Goal: Task Accomplishment & Management: Manage account settings

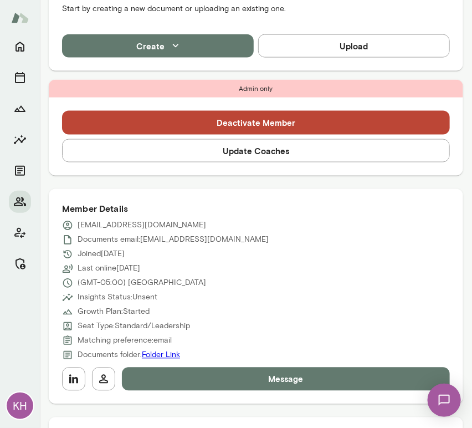
scroll to position [374, 0]
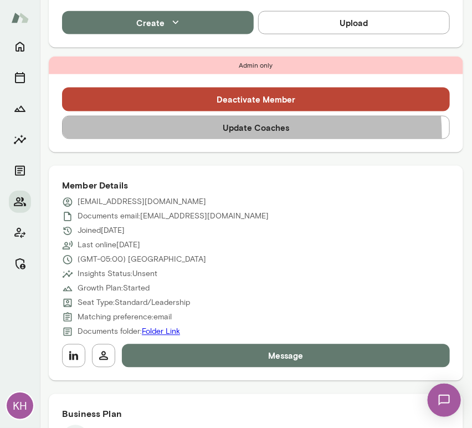
click at [207, 136] on button "Update Coaches" at bounding box center [256, 127] width 388 height 23
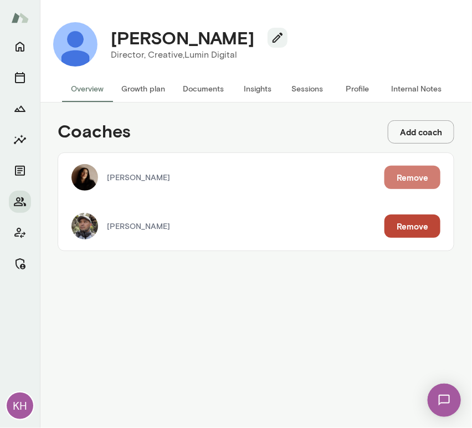
click at [402, 180] on button "Remove" at bounding box center [413, 177] width 56 height 23
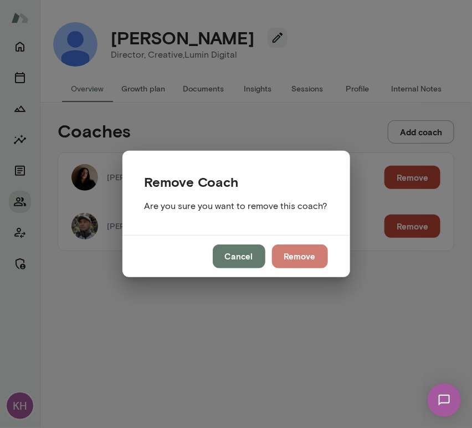
click at [312, 260] on button "Remove" at bounding box center [300, 255] width 56 height 23
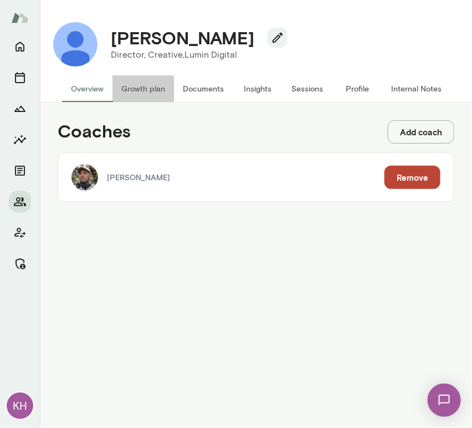
click at [119, 85] on button "Growth plan" at bounding box center [144, 88] width 62 height 27
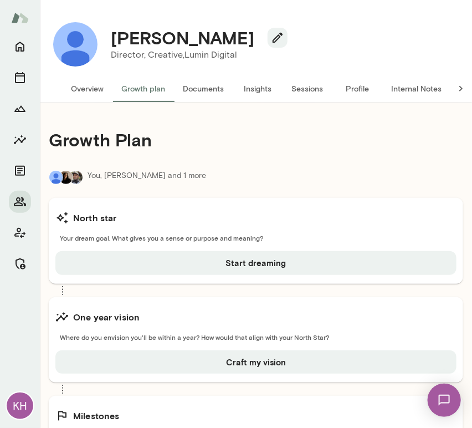
click at [80, 83] on button "Overview" at bounding box center [87, 88] width 50 height 27
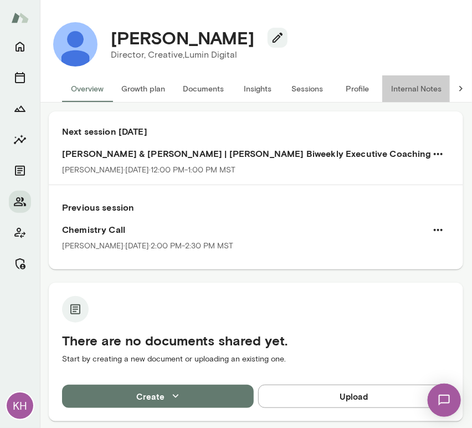
click at [426, 84] on button "Internal Notes" at bounding box center [417, 88] width 68 height 27
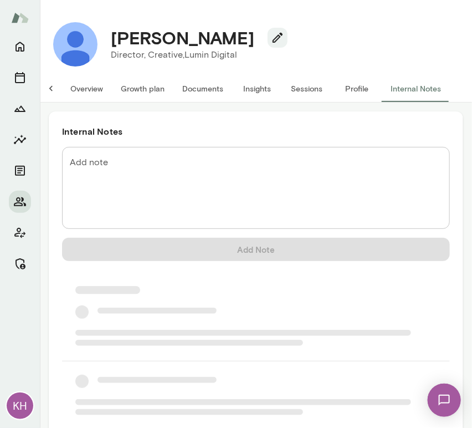
scroll to position [0, 9]
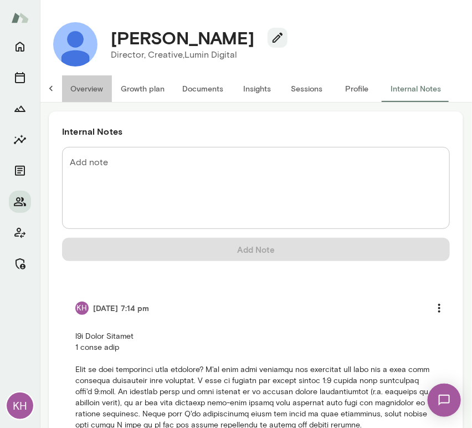
click at [79, 94] on button "Overview" at bounding box center [87, 88] width 50 height 27
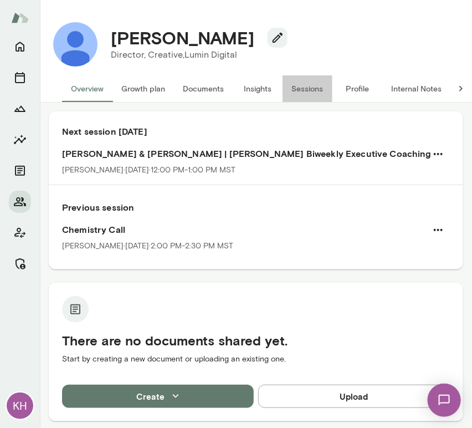
click at [305, 89] on button "Sessions" at bounding box center [308, 88] width 50 height 27
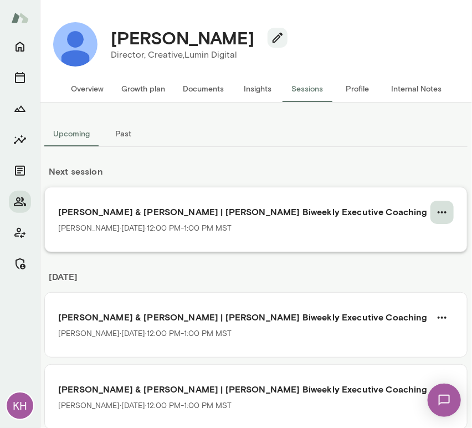
click at [436, 210] on icon "button" at bounding box center [442, 212] width 13 height 13
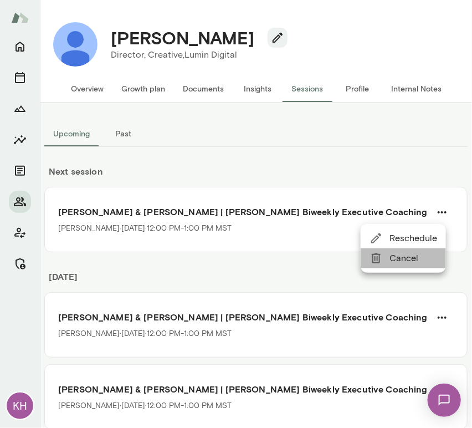
click at [399, 256] on span "Cancel" at bounding box center [414, 258] width 48 height 13
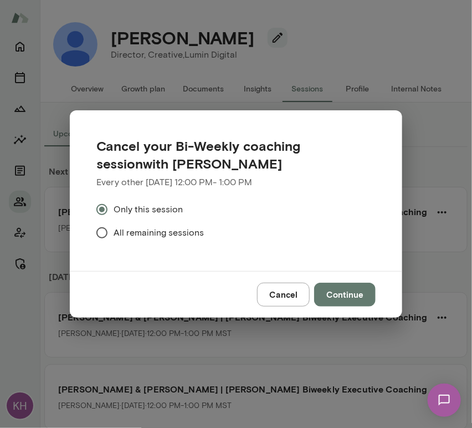
click at [155, 231] on span "All remaining sessions" at bounding box center [159, 232] width 90 height 13
click at [357, 300] on button "Continue" at bounding box center [345, 294] width 62 height 23
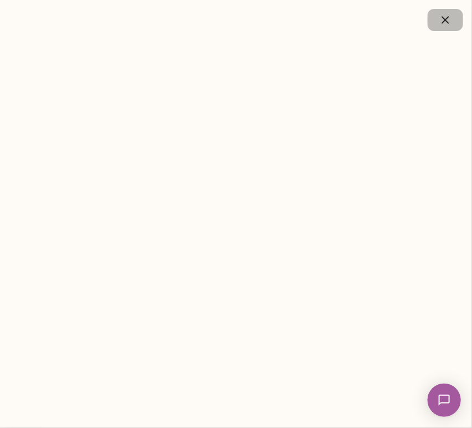
click at [441, 26] on icon "button" at bounding box center [445, 19] width 13 height 13
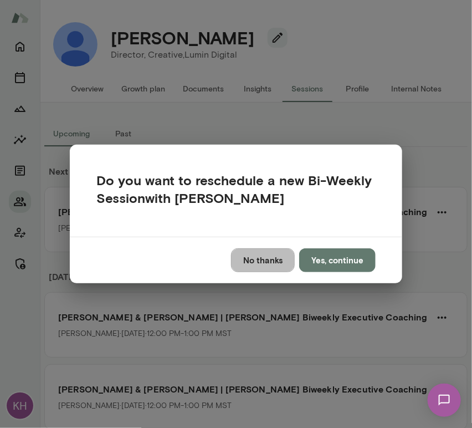
click at [281, 257] on button "No thanks" at bounding box center [263, 259] width 64 height 23
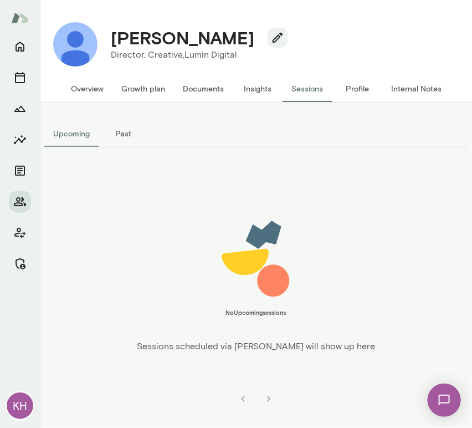
drag, startPoint x: 258, startPoint y: 33, endPoint x: 116, endPoint y: 33, distance: 142.5
click at [116, 33] on div "Brandon Griswold" at bounding box center [195, 37] width 186 height 21
copy h4 "Brandon Griswold"
click at [79, 84] on button "Overview" at bounding box center [87, 88] width 50 height 27
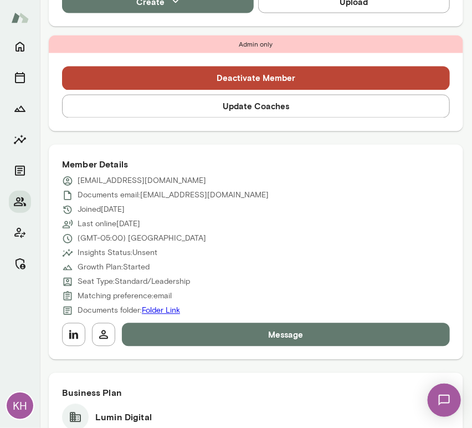
scroll to position [467, 0]
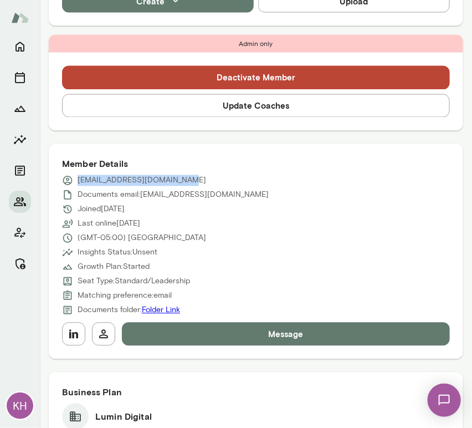
drag, startPoint x: 177, startPoint y: 176, endPoint x: 78, endPoint y: 175, distance: 99.2
click at [78, 175] on div "bgriswold@lumindigital.com" at bounding box center [256, 180] width 388 height 11
copy p "bgriswold@lumindigital.com"
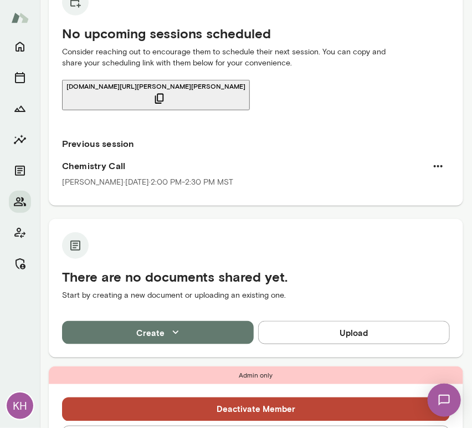
scroll to position [0, 0]
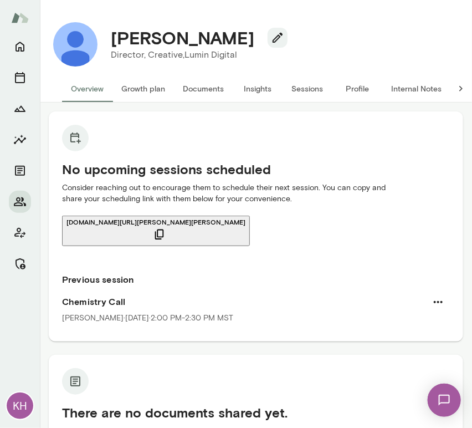
click at [307, 86] on button "Sessions" at bounding box center [308, 88] width 50 height 27
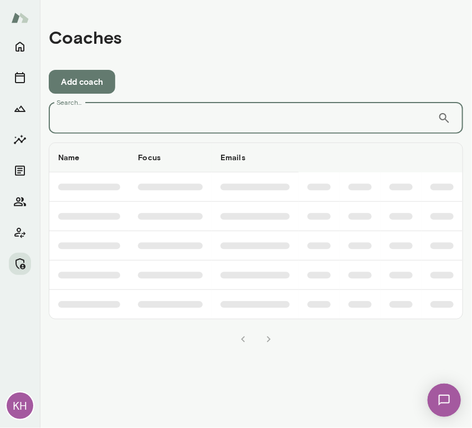
click at [75, 120] on input "Search..." at bounding box center [243, 118] width 389 height 31
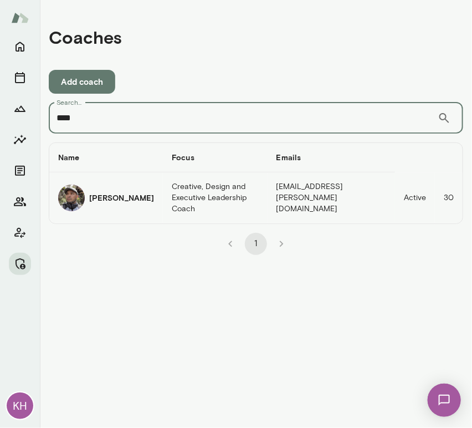
type input "****"
click at [92, 196] on h6 "[PERSON_NAME]" at bounding box center [121, 197] width 65 height 11
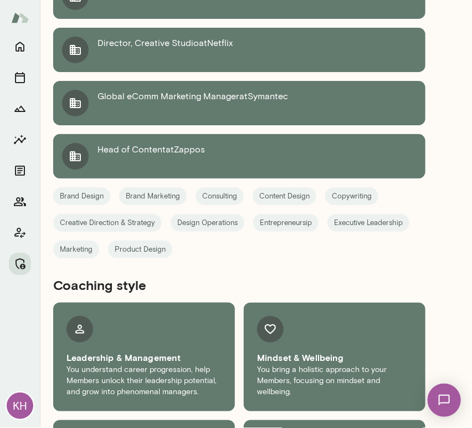
scroll to position [1566, 0]
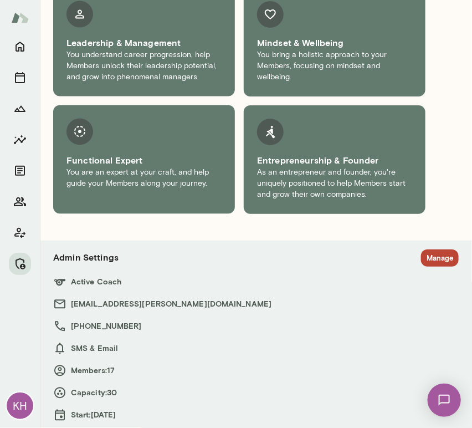
click at [429, 276] on h6 "Active Coach" at bounding box center [256, 282] width 406 height 13
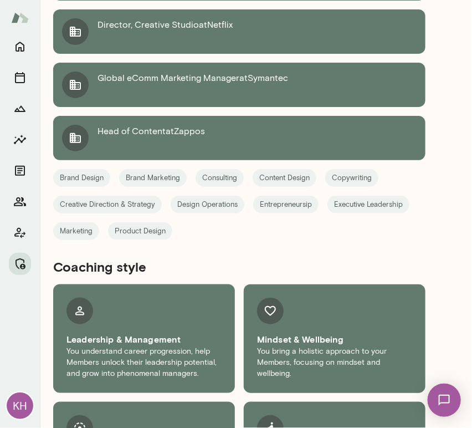
scroll to position [1566, 0]
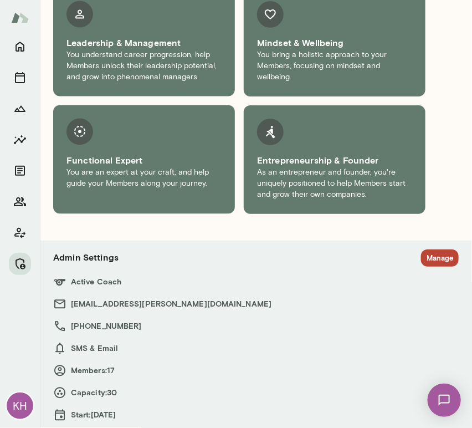
click at [426, 249] on button "Manage" at bounding box center [440, 257] width 38 height 17
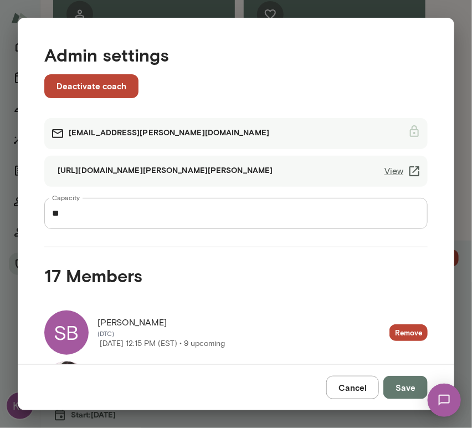
click at [389, 172] on link "View" at bounding box center [403, 171] width 37 height 13
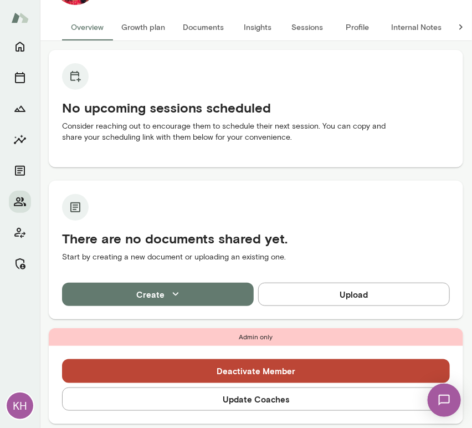
scroll to position [296, 0]
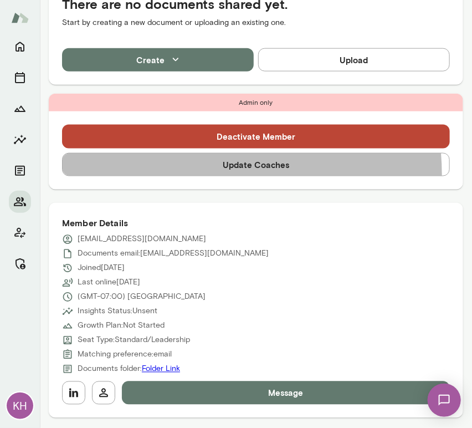
click at [197, 174] on button "Update Coaches" at bounding box center [256, 164] width 388 height 23
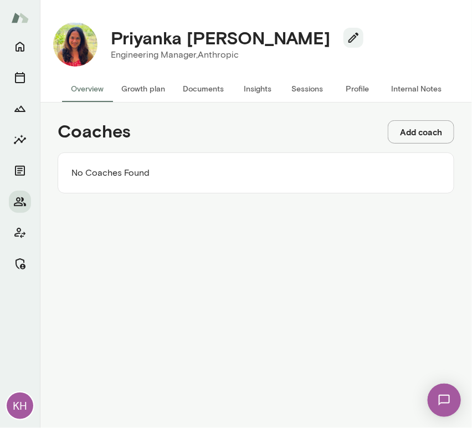
click at [429, 130] on button "Add coach" at bounding box center [421, 131] width 67 height 23
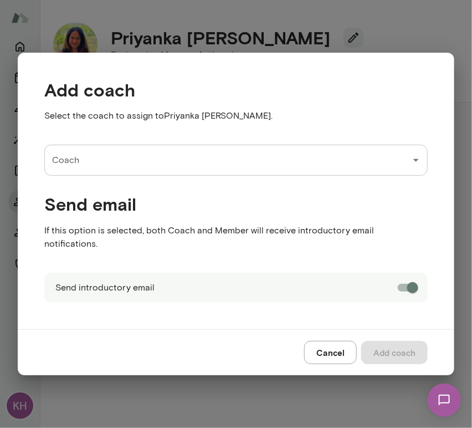
click at [82, 169] on input "Coach" at bounding box center [227, 160] width 357 height 21
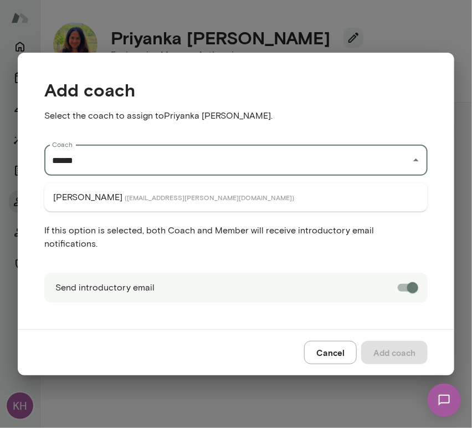
click at [99, 191] on p "Monica Aggarwal" at bounding box center [87, 197] width 69 height 13
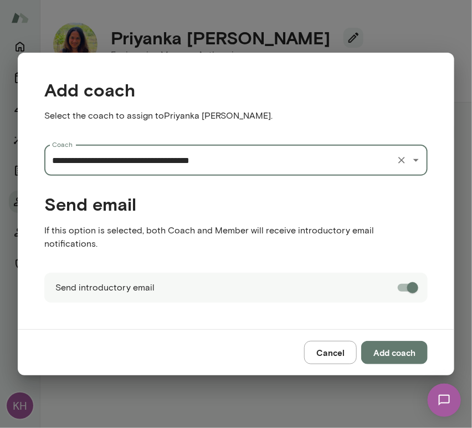
type input "**********"
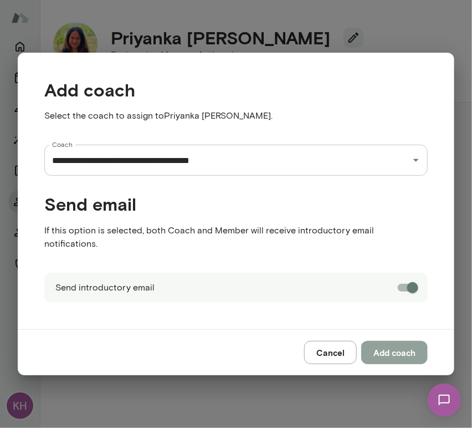
click at [394, 348] on button "Add coach" at bounding box center [394, 352] width 67 height 23
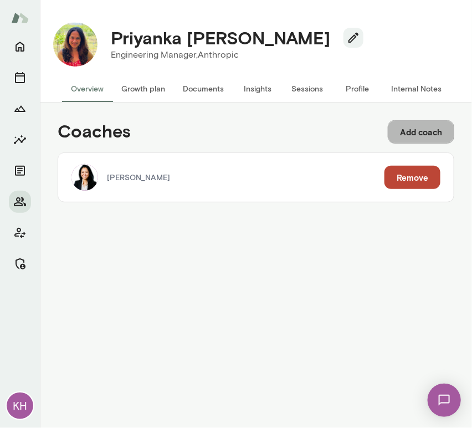
click at [401, 130] on button "Add coach" at bounding box center [421, 131] width 67 height 23
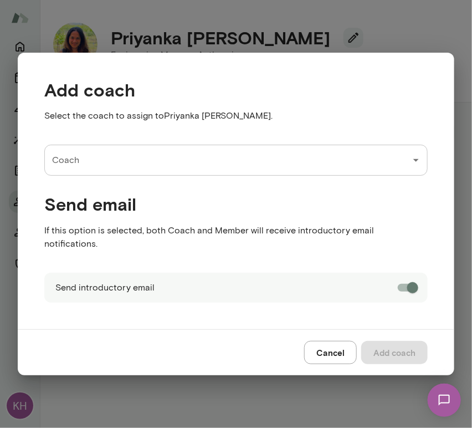
click at [111, 157] on input "Coach" at bounding box center [227, 160] width 357 height 21
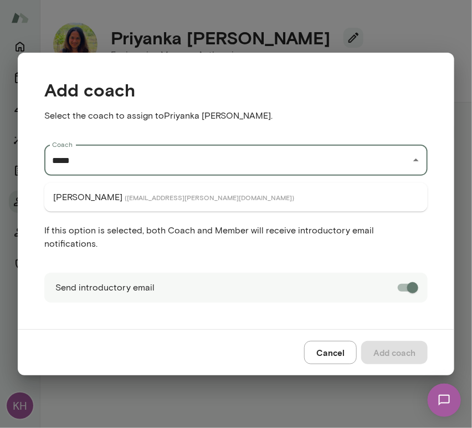
click at [134, 200] on span "( nancyalsip@mento.co )" at bounding box center [210, 197] width 170 height 9
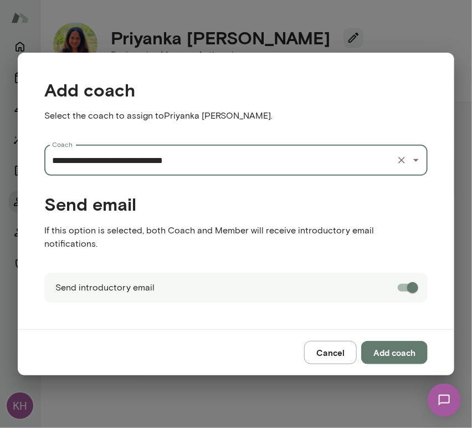
type input "**********"
click at [390, 341] on button "Add coach" at bounding box center [394, 352] width 67 height 23
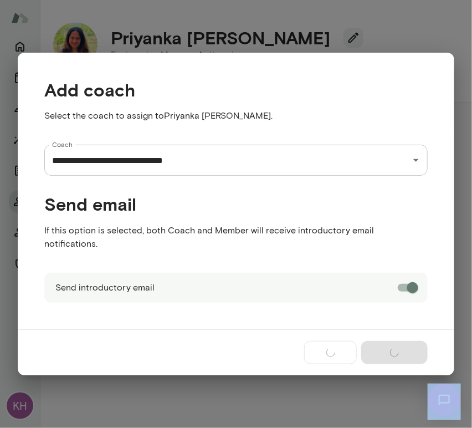
click at [390, 337] on div "Cancel Add coach" at bounding box center [236, 352] width 437 height 46
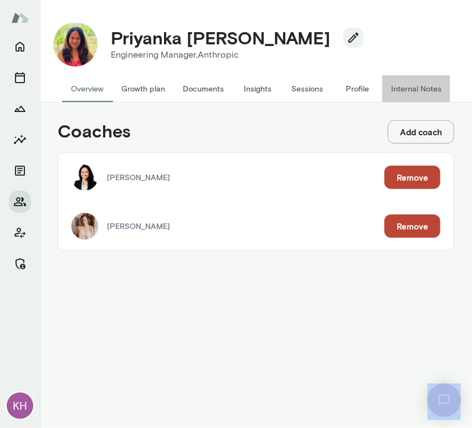
click at [401, 79] on button "Internal Notes" at bounding box center [417, 88] width 68 height 27
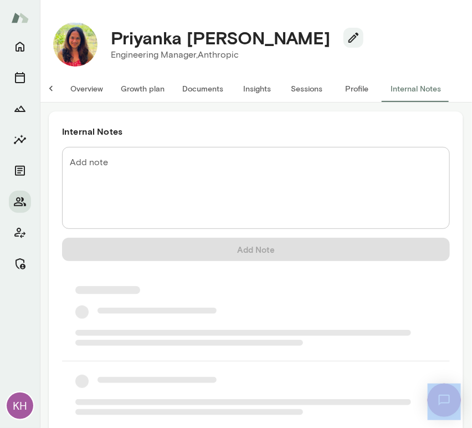
scroll to position [0, 9]
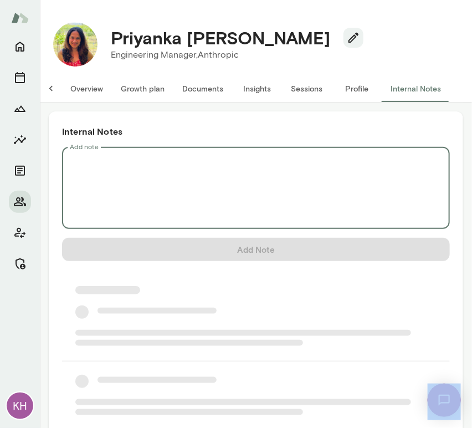
click at [222, 156] on textarea "Add note" at bounding box center [256, 188] width 373 height 64
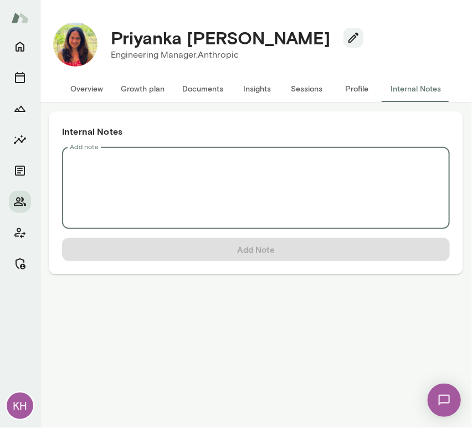
scroll to position [0, 0]
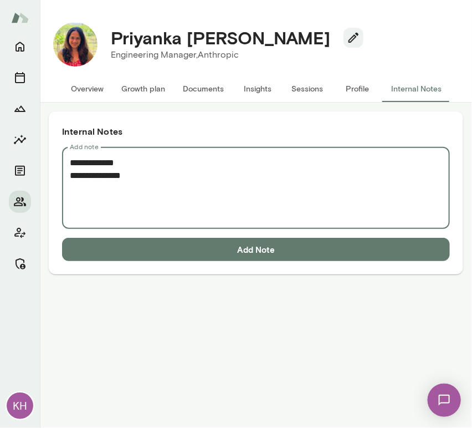
paste textarea "**********"
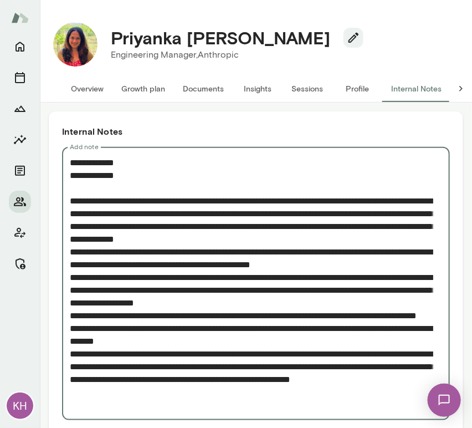
scroll to position [46, 0]
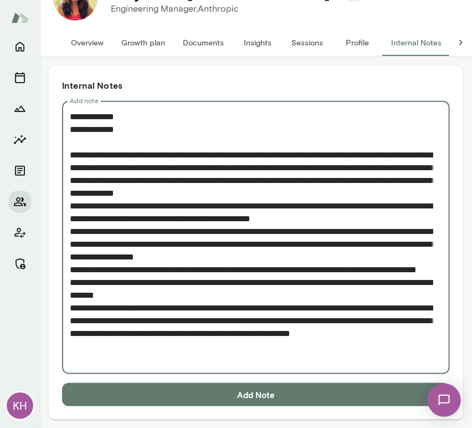
type textarea "**********"
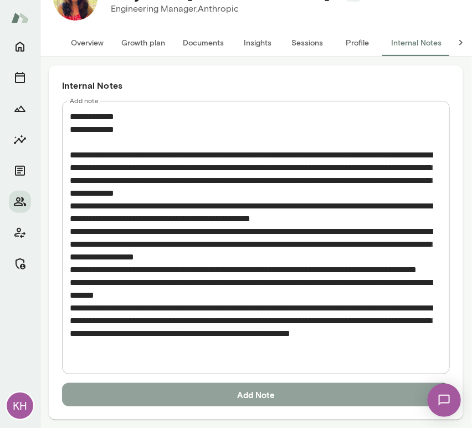
click at [234, 401] on button "Add Note" at bounding box center [256, 394] width 388 height 23
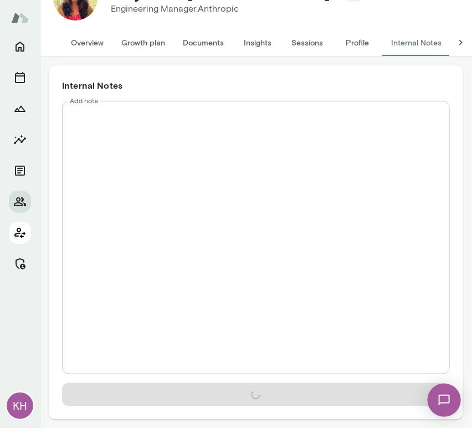
scroll to position [0, 0]
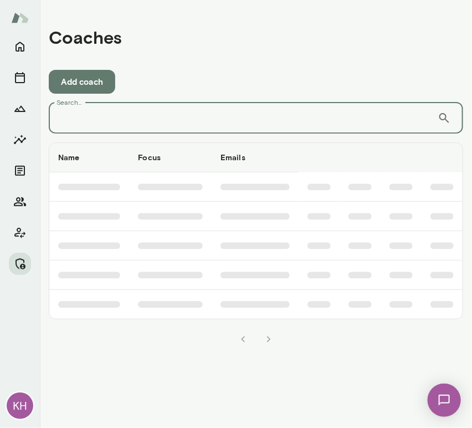
click at [177, 118] on input "Search..." at bounding box center [243, 118] width 389 height 31
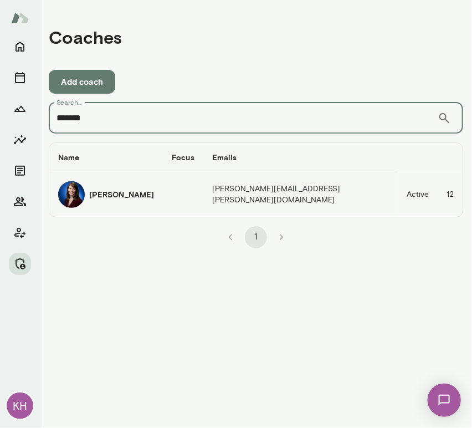
type input "*******"
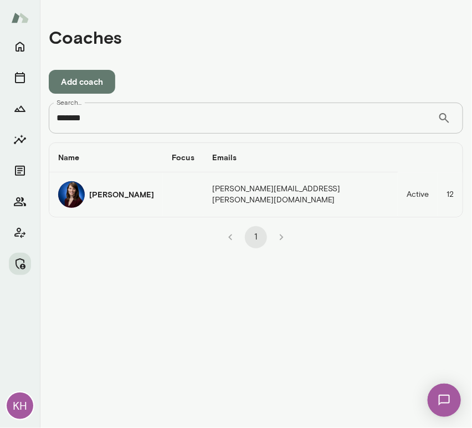
click at [63, 193] on img "coaches table" at bounding box center [71, 194] width 27 height 27
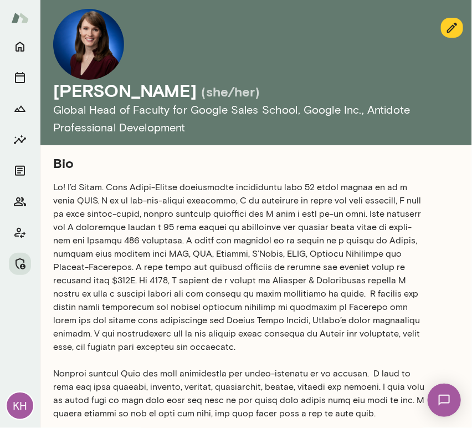
scroll to position [689, 0]
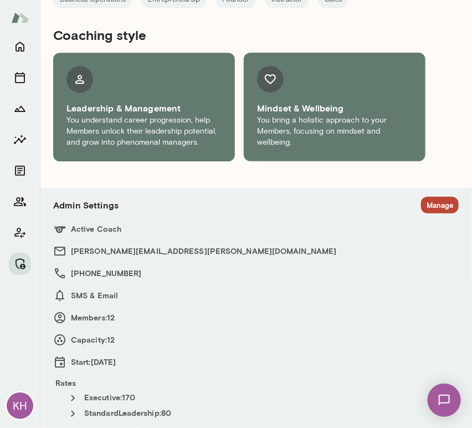
click at [430, 203] on button "Manage" at bounding box center [440, 205] width 38 height 17
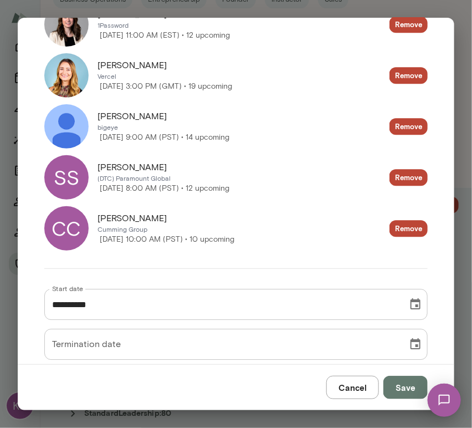
scroll to position [675, 0]
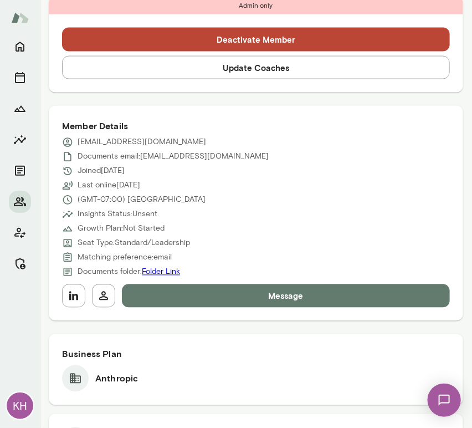
scroll to position [394, 0]
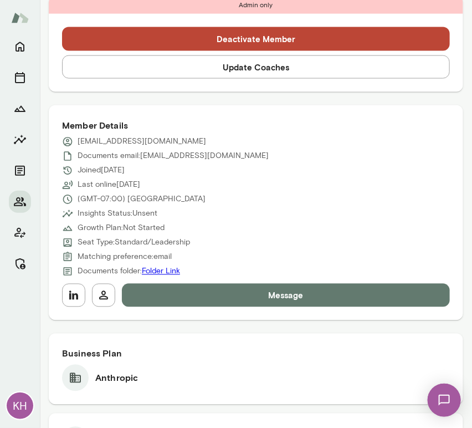
click at [234, 70] on button "Update Coaches" at bounding box center [256, 66] width 388 height 23
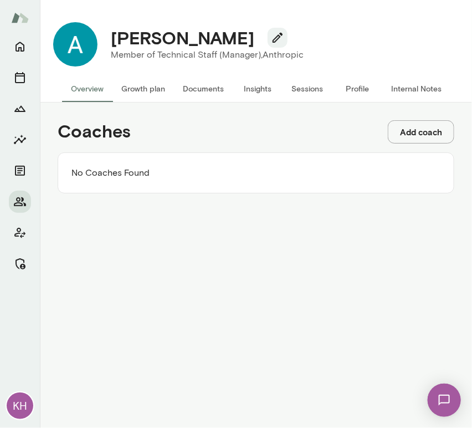
click at [406, 133] on button "Add coach" at bounding box center [421, 131] width 67 height 23
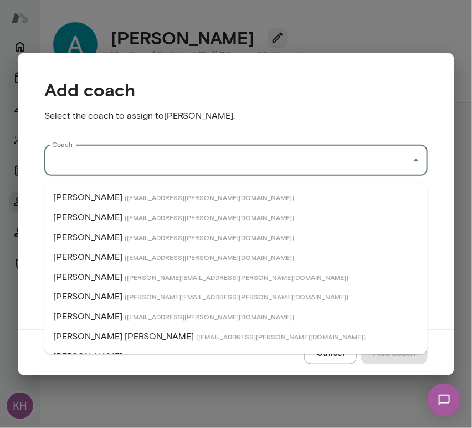
drag, startPoint x: 153, startPoint y: 167, endPoint x: 120, endPoint y: 166, distance: 32.7
click at [120, 166] on input "Coach" at bounding box center [227, 160] width 357 height 21
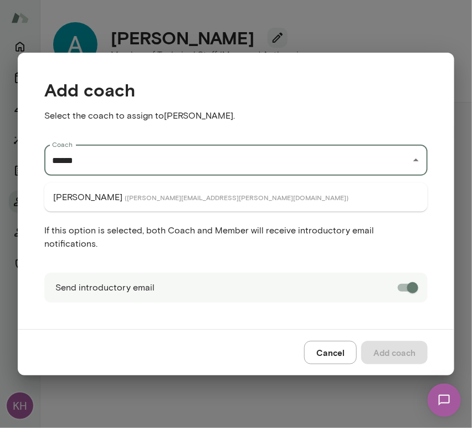
click at [133, 198] on span "( derrickmar@mento.co )" at bounding box center [237, 197] width 224 height 9
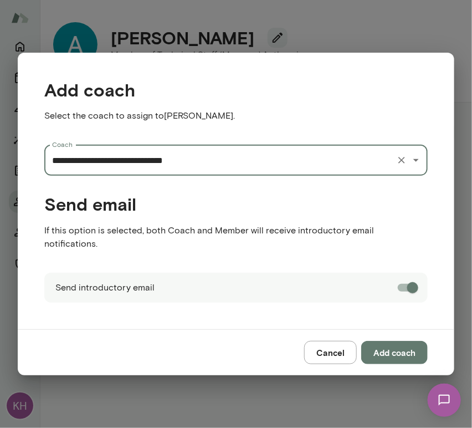
type input "**********"
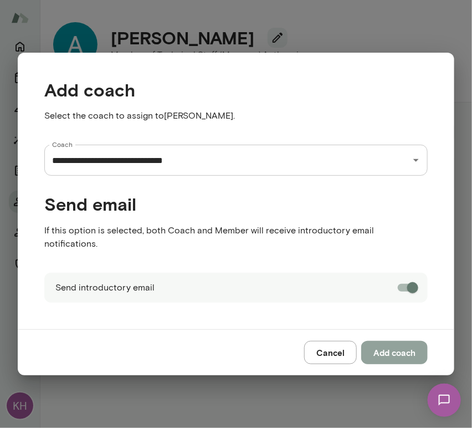
click at [404, 349] on button "Add coach" at bounding box center [394, 352] width 67 height 23
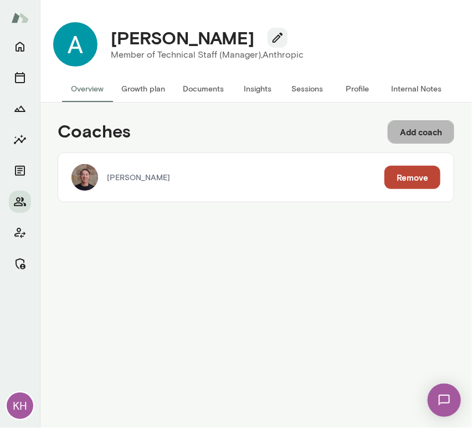
click at [398, 126] on button "Add coach" at bounding box center [421, 131] width 67 height 23
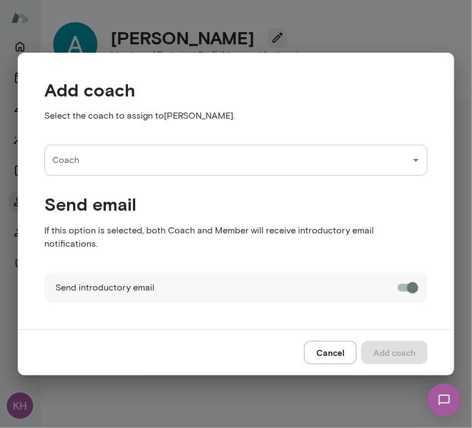
click at [184, 156] on div "Coach" at bounding box center [236, 160] width 384 height 31
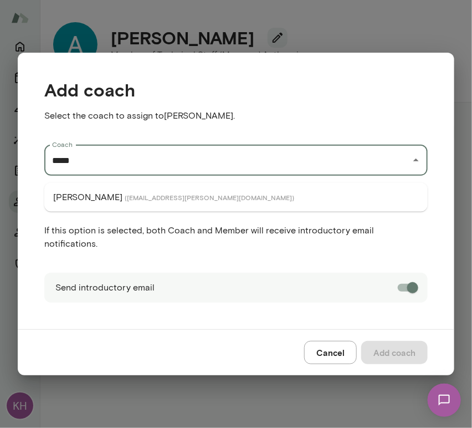
click at [125, 194] on span "( nancyalsip@mento.co )" at bounding box center [210, 197] width 170 height 9
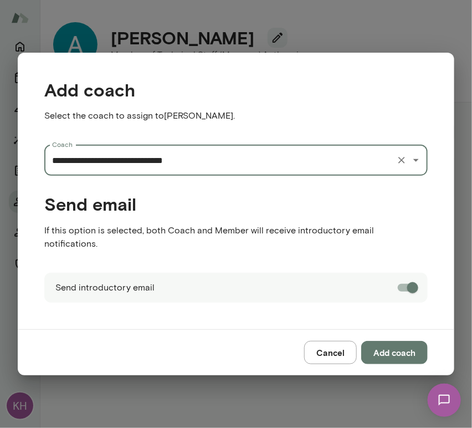
type input "**********"
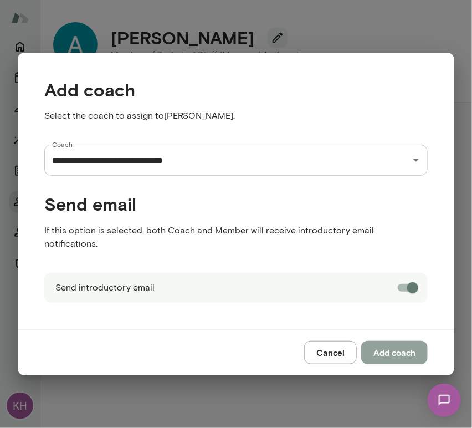
click at [387, 341] on button "Add coach" at bounding box center [394, 352] width 67 height 23
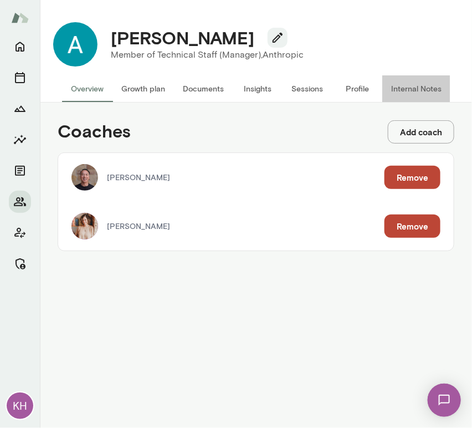
click at [414, 87] on button "Internal Notes" at bounding box center [417, 88] width 68 height 27
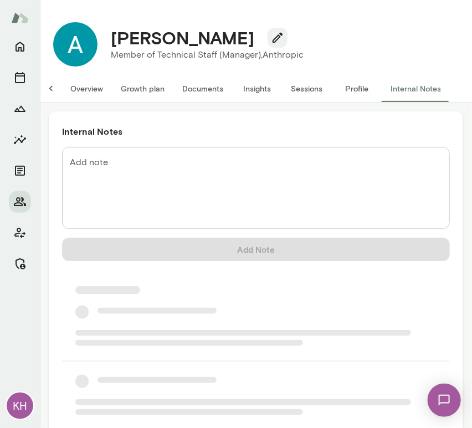
scroll to position [0, 9]
click at [126, 176] on textarea "Add note" at bounding box center [256, 188] width 373 height 64
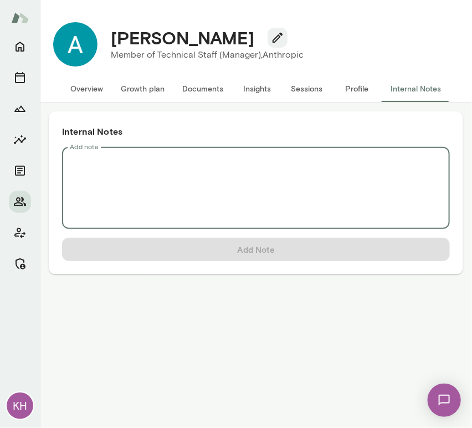
scroll to position [0, 0]
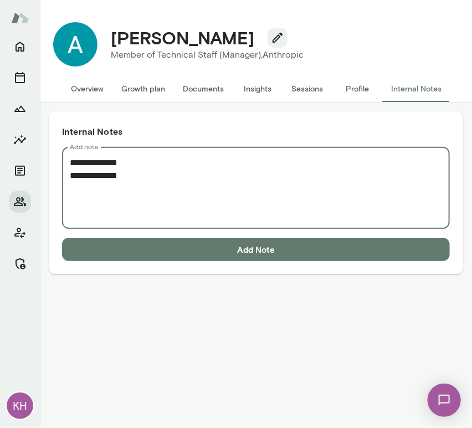
paste textarea "**********"
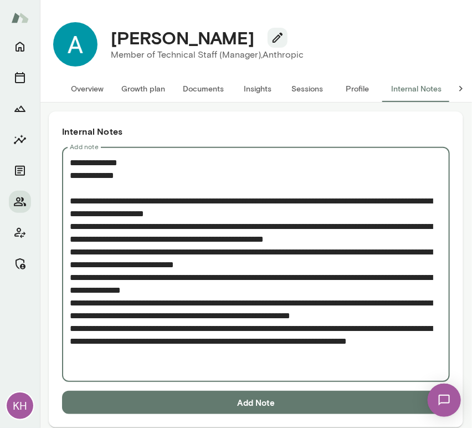
type textarea "**********"
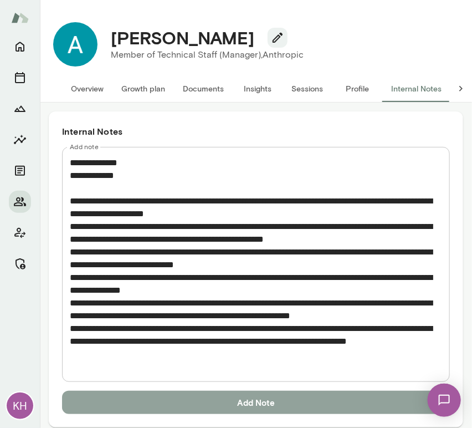
click at [221, 393] on button "Add Note" at bounding box center [256, 402] width 388 height 23
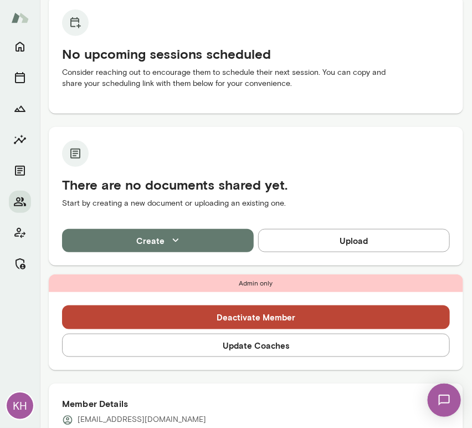
scroll to position [115, 0]
click at [217, 340] on button "Update Coaches" at bounding box center [256, 345] width 388 height 23
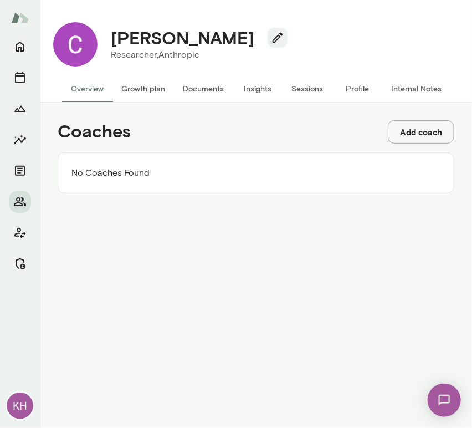
click at [423, 132] on button "Add coach" at bounding box center [421, 131] width 67 height 23
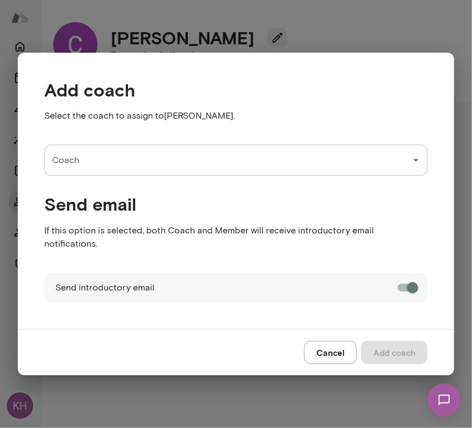
click at [102, 171] on input "Coach" at bounding box center [227, 160] width 357 height 21
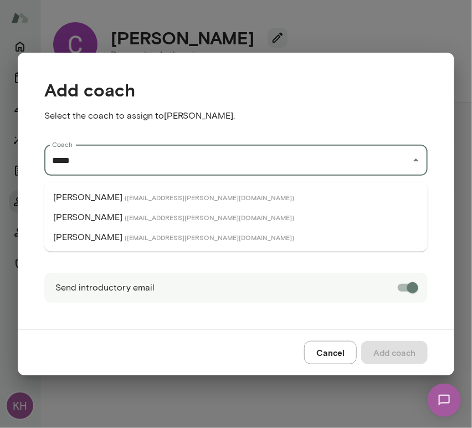
click at [113, 212] on p "[PERSON_NAME]" at bounding box center [87, 217] width 69 height 13
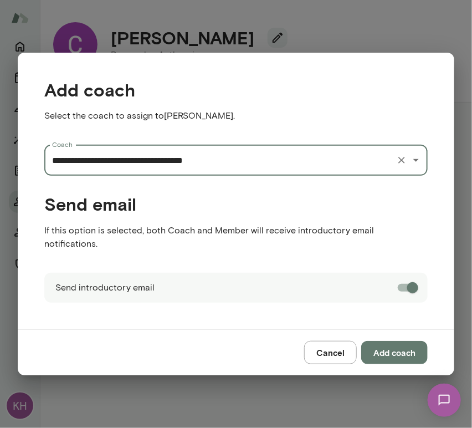
type input "**********"
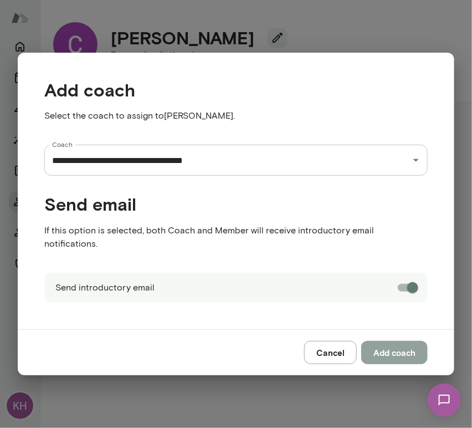
click at [377, 343] on button "Add coach" at bounding box center [394, 352] width 67 height 23
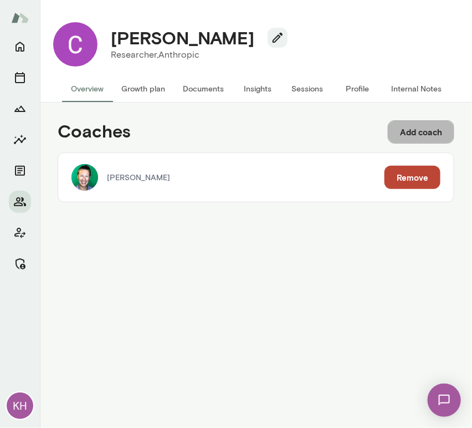
click at [420, 133] on button "Add coach" at bounding box center [421, 131] width 67 height 23
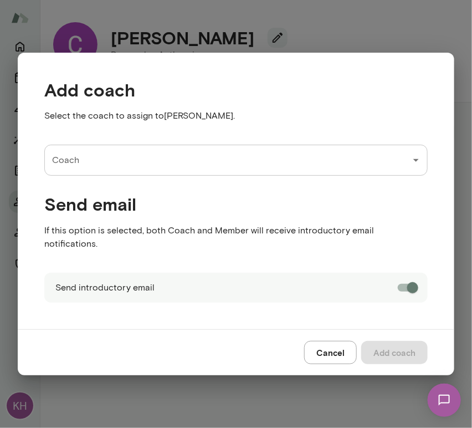
click at [324, 176] on div "Coach" at bounding box center [236, 160] width 384 height 31
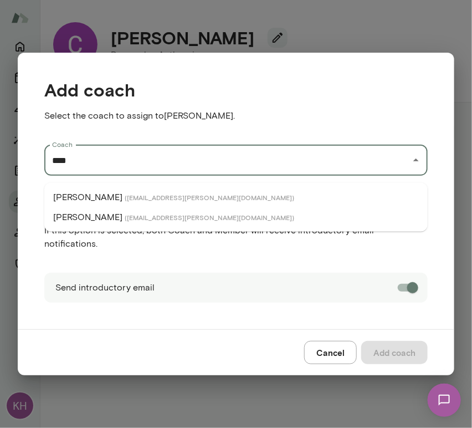
click at [190, 223] on li "Tracie Hlavka ( traciehlavka@mento.co )" at bounding box center [236, 217] width 384 height 20
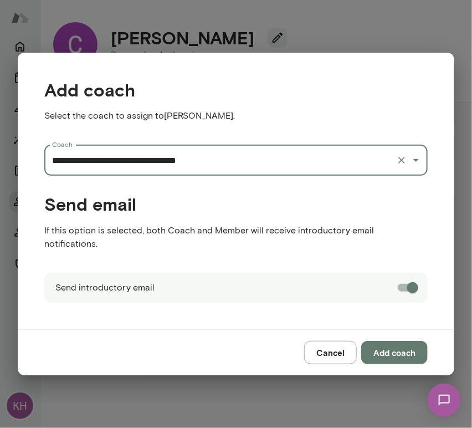
type input "**********"
click at [411, 341] on button "Add coach" at bounding box center [394, 352] width 67 height 23
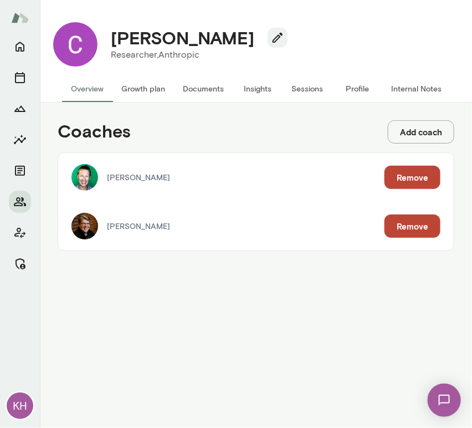
click at [411, 94] on button "Internal Notes" at bounding box center [417, 88] width 68 height 27
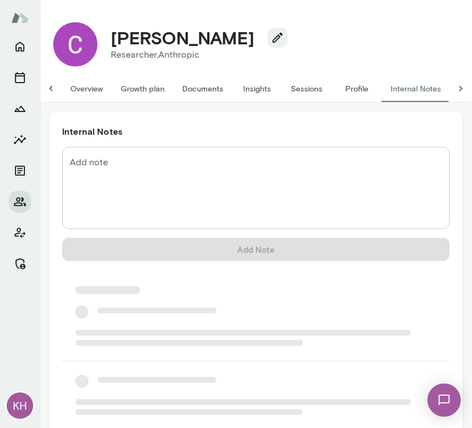
scroll to position [0, 9]
click at [165, 165] on textarea "Add note" at bounding box center [256, 188] width 373 height 64
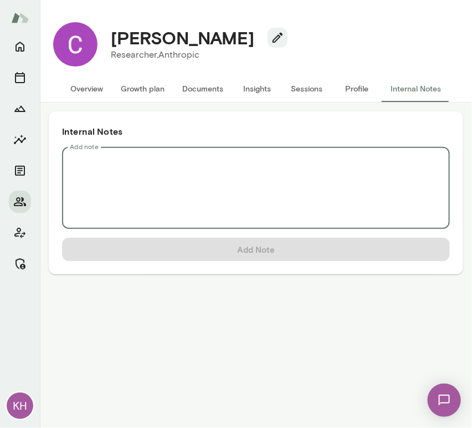
scroll to position [0, 0]
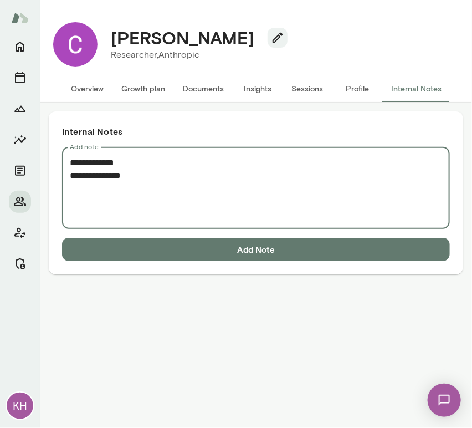
paste textarea "**********"
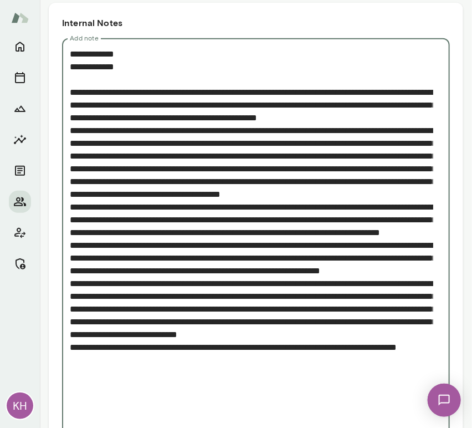
scroll to position [174, 0]
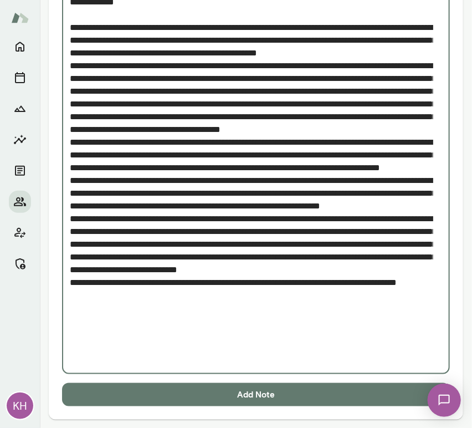
type textarea "**********"
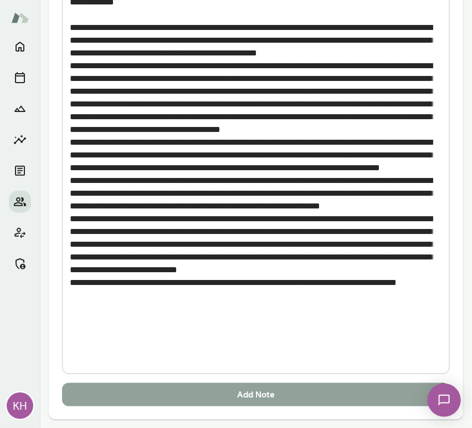
click at [203, 401] on button "Add Note" at bounding box center [256, 394] width 388 height 23
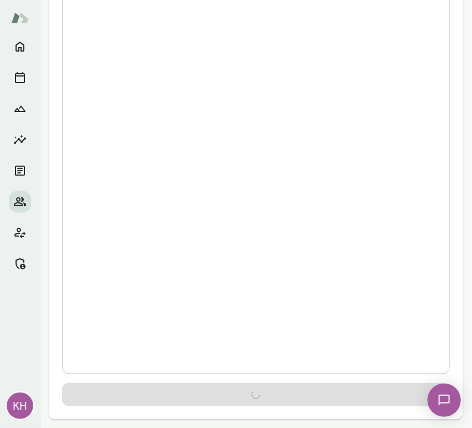
scroll to position [0, 0]
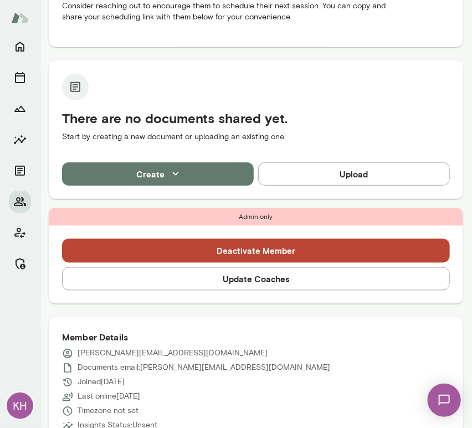
scroll to position [202, 0]
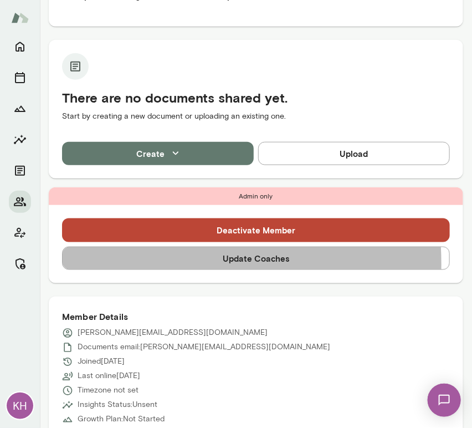
click at [131, 263] on button "Update Coaches" at bounding box center [256, 258] width 388 height 23
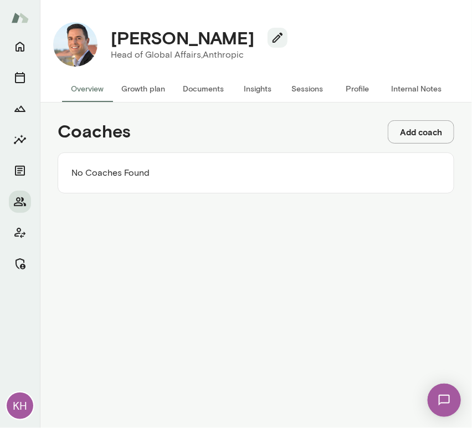
click at [404, 128] on button "Add coach" at bounding box center [421, 131] width 67 height 23
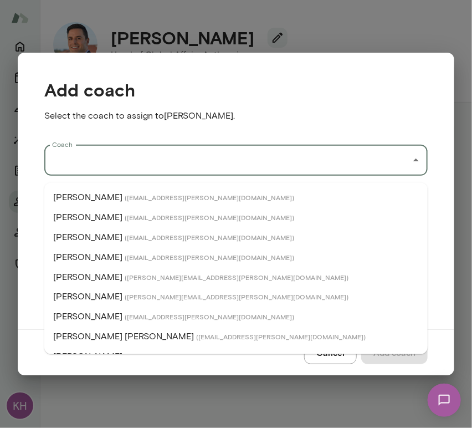
click at [140, 170] on input "Coach" at bounding box center [227, 160] width 357 height 21
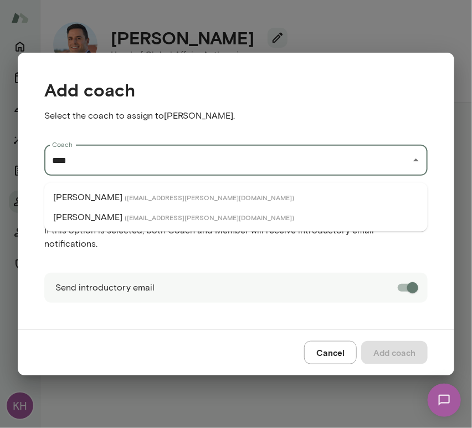
click at [146, 198] on span "( [EMAIL_ADDRESS][PERSON_NAME][DOMAIN_NAME] )" at bounding box center [210, 197] width 170 height 9
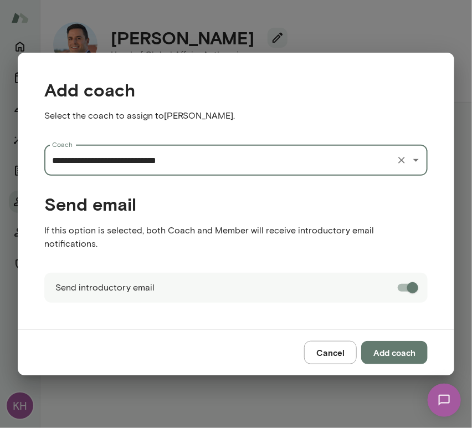
type input "**********"
click at [378, 342] on button "Add coach" at bounding box center [394, 352] width 67 height 23
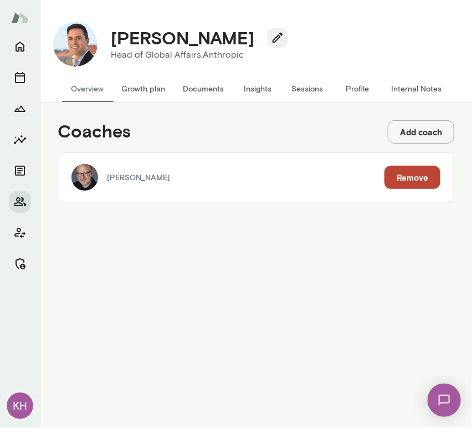
click at [415, 134] on button "Add coach" at bounding box center [421, 131] width 67 height 23
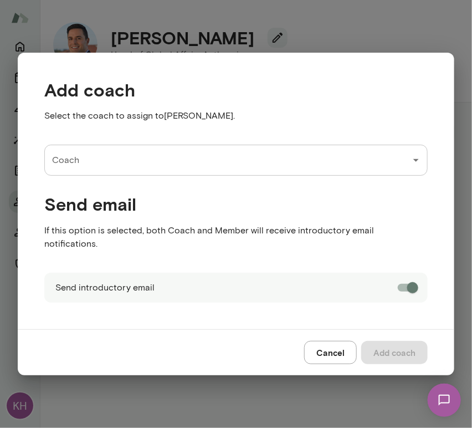
click at [162, 171] on input "Coach" at bounding box center [227, 160] width 357 height 21
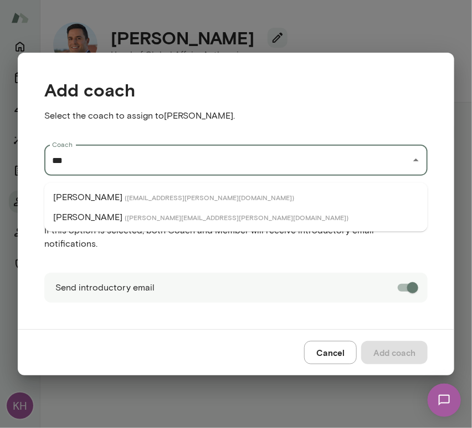
click at [90, 216] on p "Jeremy Shane" at bounding box center [87, 217] width 69 height 13
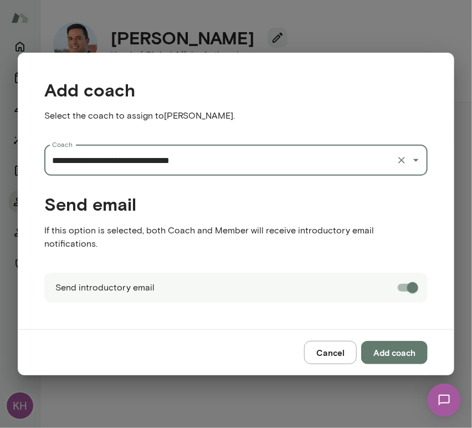
type input "**********"
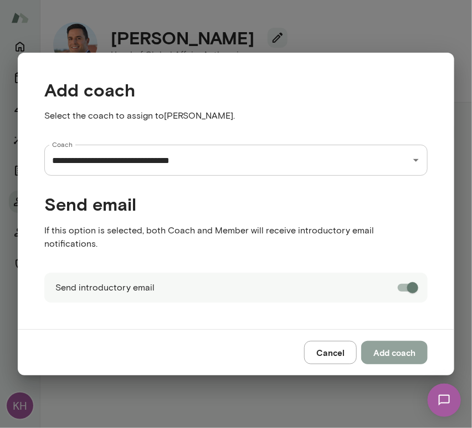
click at [401, 345] on button "Add coach" at bounding box center [394, 352] width 67 height 23
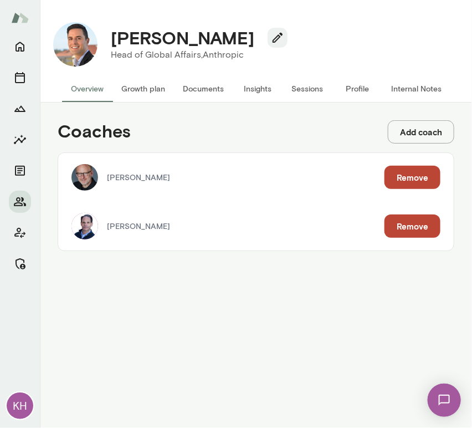
click at [402, 88] on button "Internal Notes" at bounding box center [417, 88] width 68 height 27
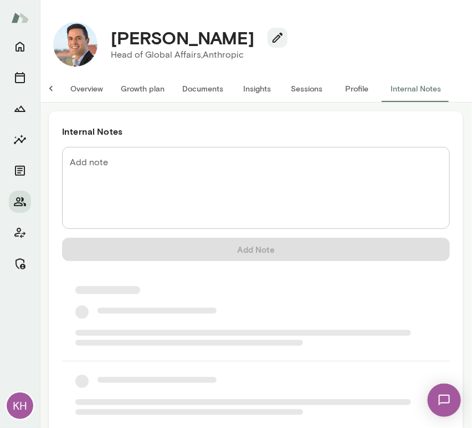
scroll to position [0, 9]
click at [142, 195] on textarea "Add note" at bounding box center [256, 188] width 373 height 64
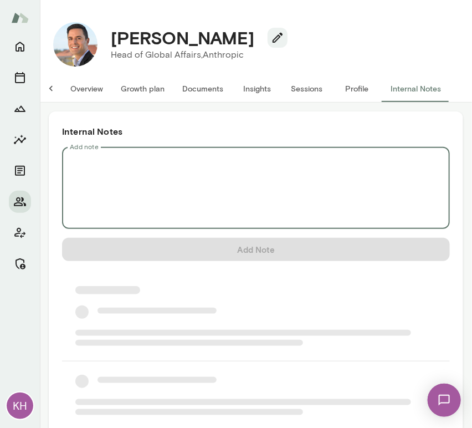
scroll to position [0, 0]
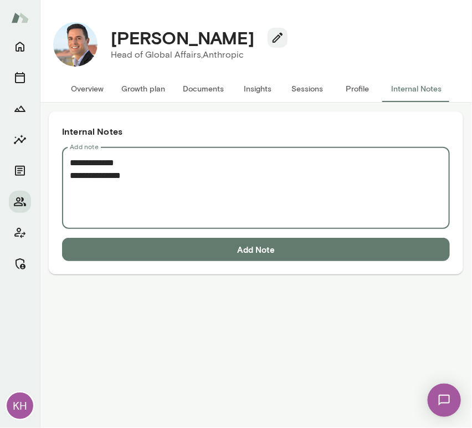
paste textarea "**********"
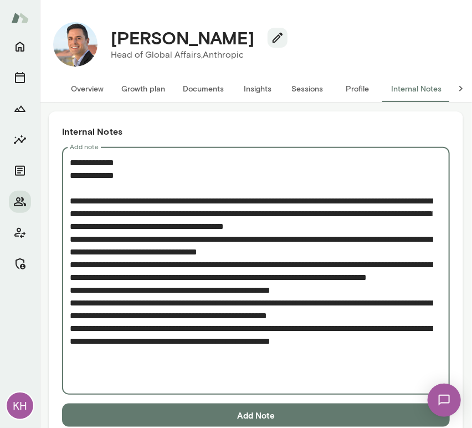
scroll to position [21, 0]
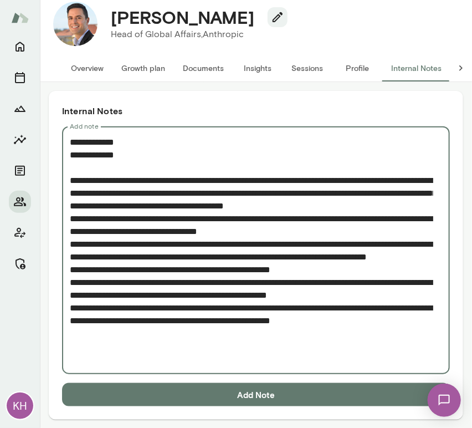
type textarea "**********"
click at [146, 391] on button "Add Note" at bounding box center [256, 394] width 388 height 23
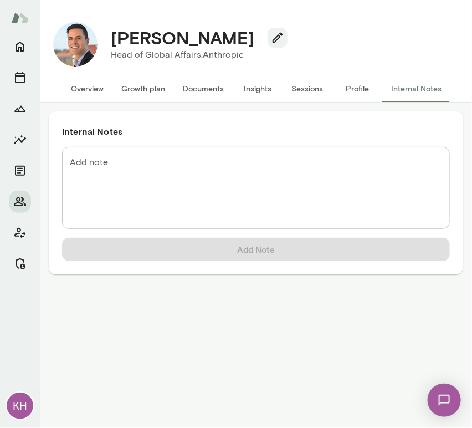
scroll to position [0, 0]
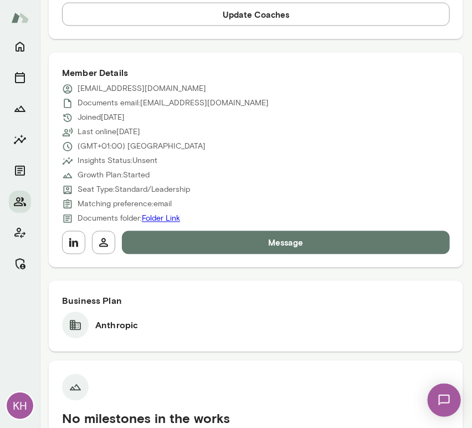
scroll to position [446, 0]
click at [70, 242] on icon "button" at bounding box center [73, 242] width 9 height 9
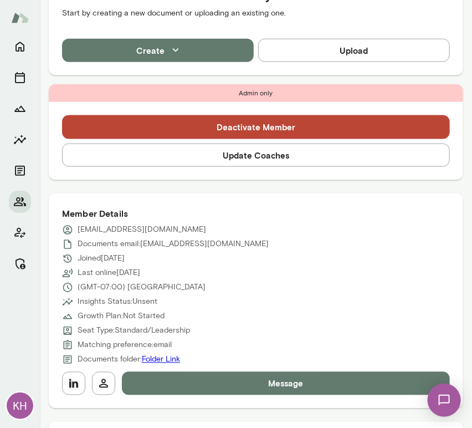
scroll to position [306, 0]
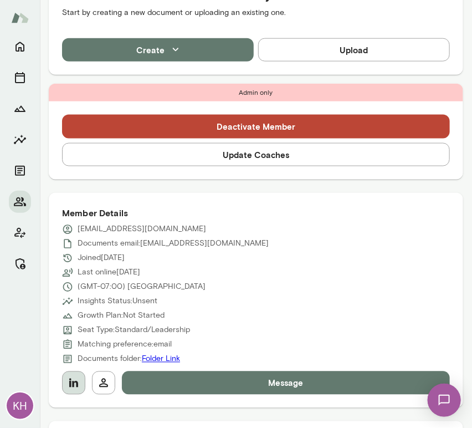
click at [72, 386] on icon "button" at bounding box center [73, 383] width 9 height 9
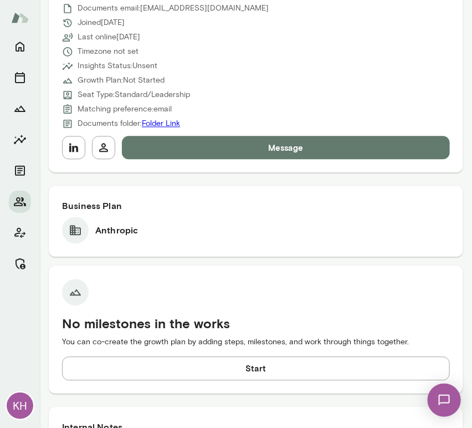
scroll to position [546, 0]
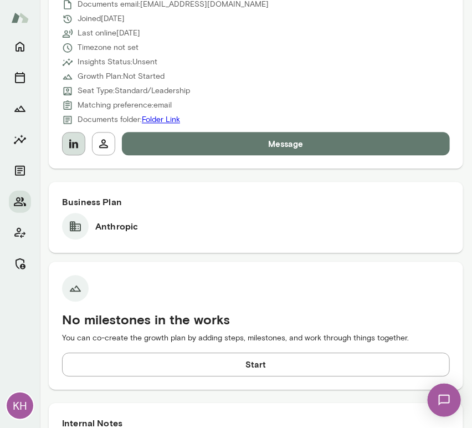
click at [73, 147] on icon "button" at bounding box center [73, 143] width 9 height 9
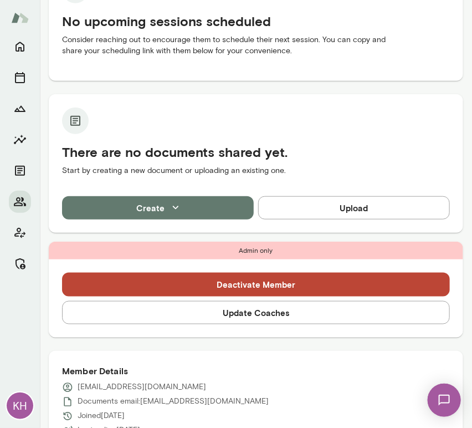
scroll to position [112, 0]
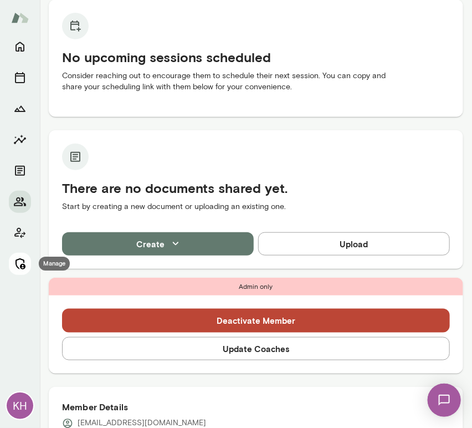
click at [22, 257] on icon "Manage" at bounding box center [19, 263] width 13 height 13
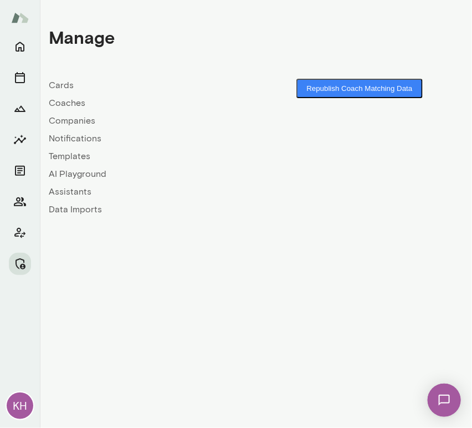
click at [68, 105] on link "Coaches" at bounding box center [152, 102] width 207 height 13
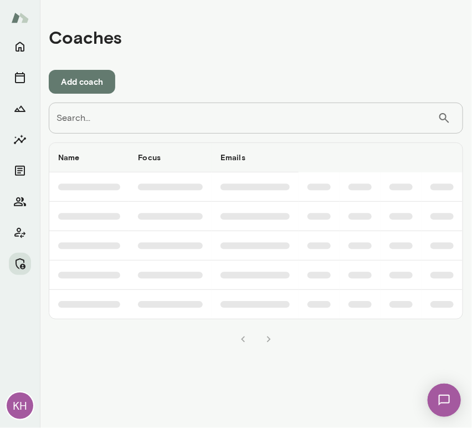
click at [129, 118] on input "Search..." at bounding box center [243, 118] width 389 height 31
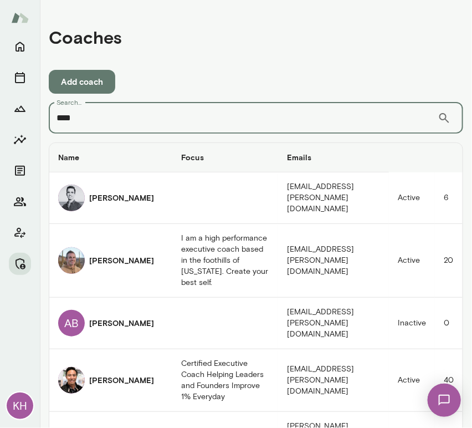
type input "****"
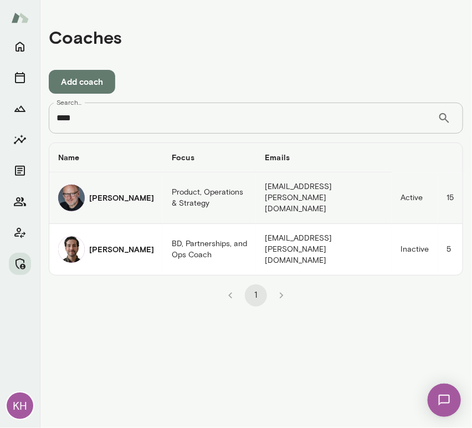
click at [87, 187] on div "Nick Gould" at bounding box center [106, 198] width 96 height 27
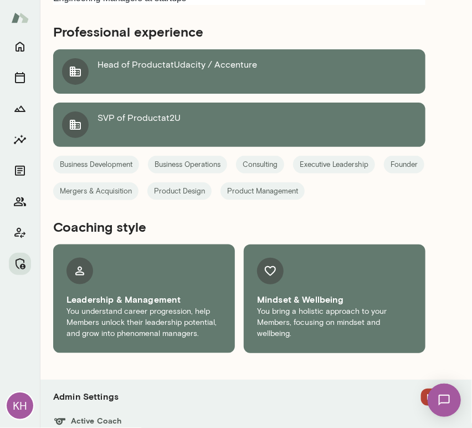
scroll to position [1434, 0]
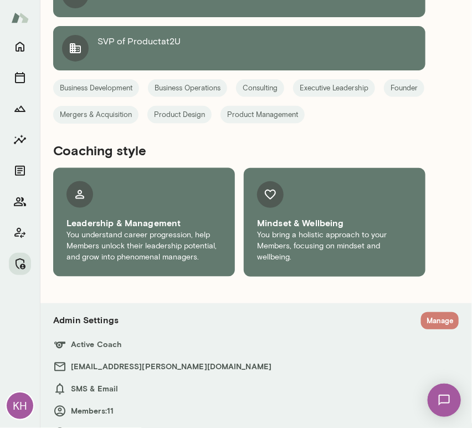
click at [424, 312] on button "Manage" at bounding box center [440, 320] width 38 height 17
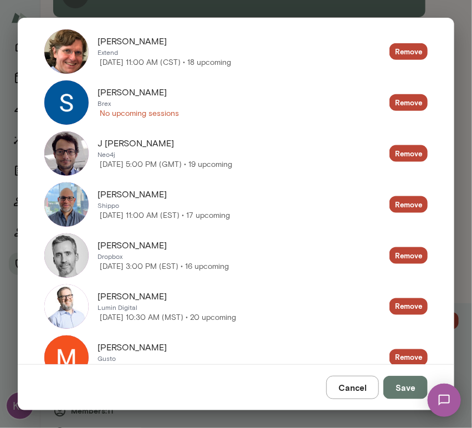
scroll to position [288, 0]
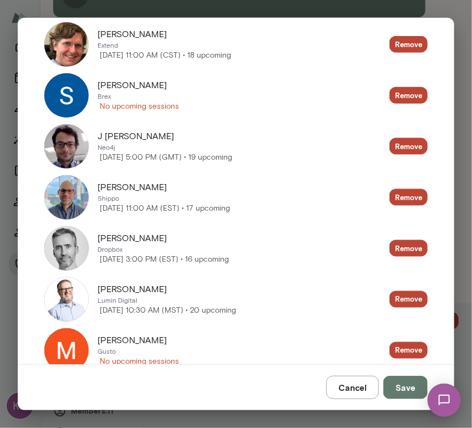
click at [75, 200] on img at bounding box center [66, 197] width 44 height 44
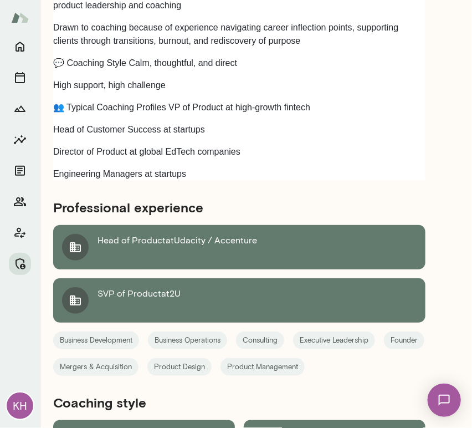
scroll to position [1434, 0]
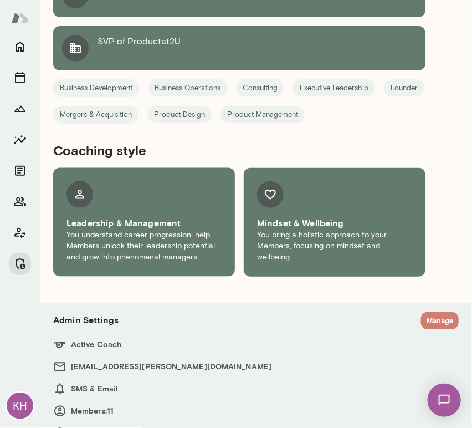
click at [422, 312] on button "Manage" at bounding box center [440, 320] width 38 height 17
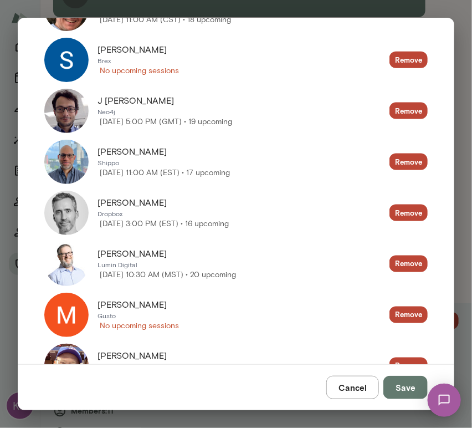
scroll to position [322, 0]
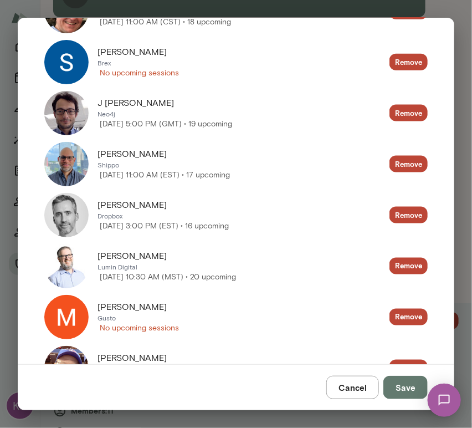
click at [69, 266] on img at bounding box center [66, 266] width 44 height 44
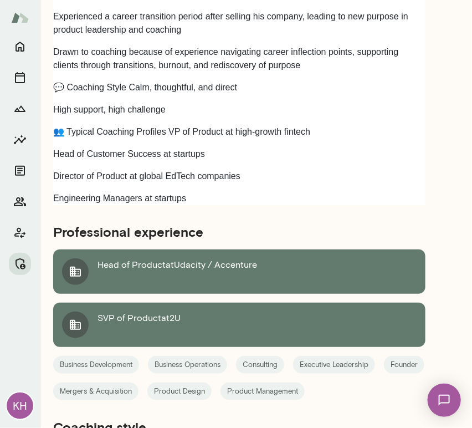
scroll to position [1434, 0]
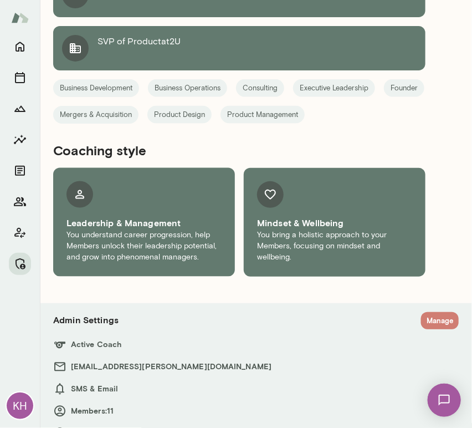
click at [421, 312] on button "Manage" at bounding box center [440, 320] width 38 height 17
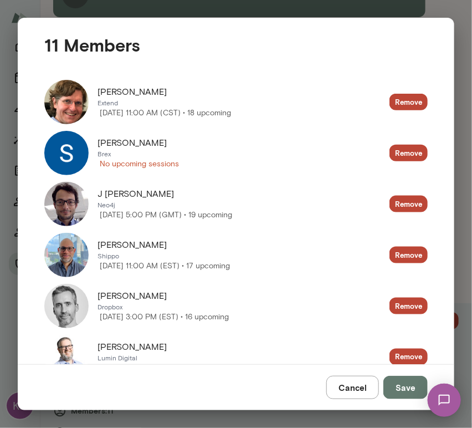
scroll to position [247, 0]
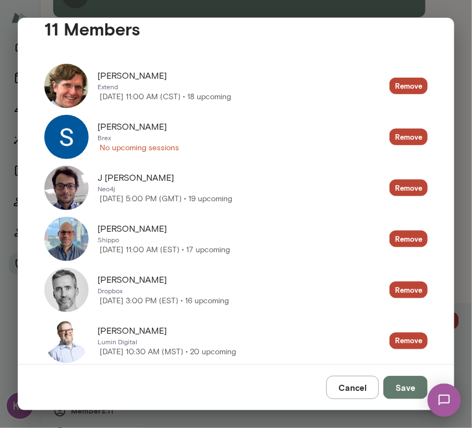
click at [77, 288] on img at bounding box center [66, 290] width 44 height 44
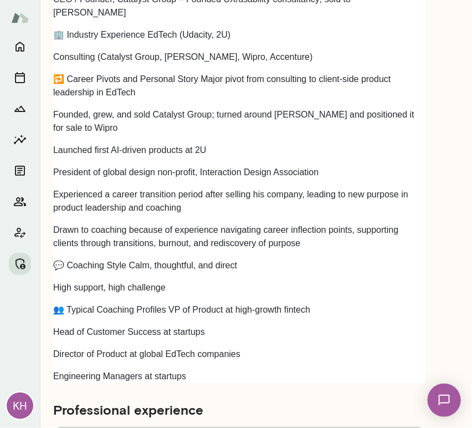
scroll to position [1360, 0]
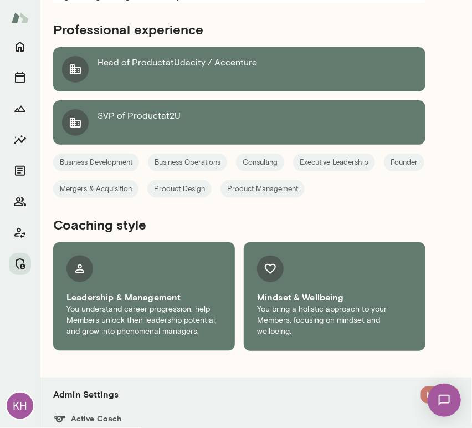
click at [421, 386] on button "Manage" at bounding box center [440, 394] width 38 height 17
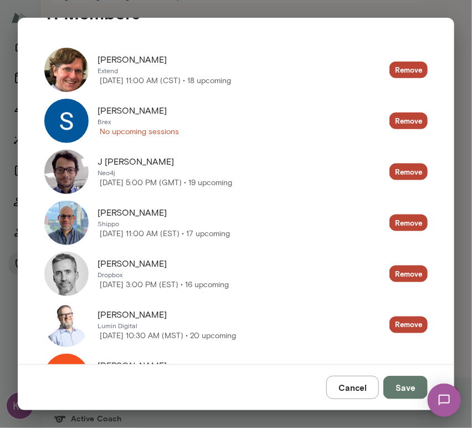
scroll to position [276, 0]
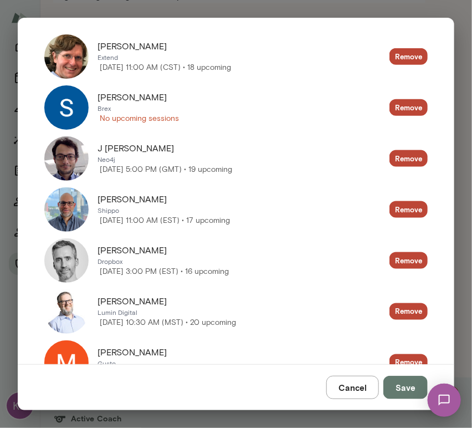
click at [69, 167] on img at bounding box center [66, 158] width 44 height 44
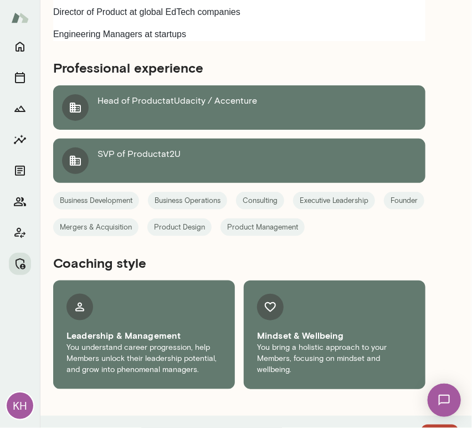
scroll to position [1434, 0]
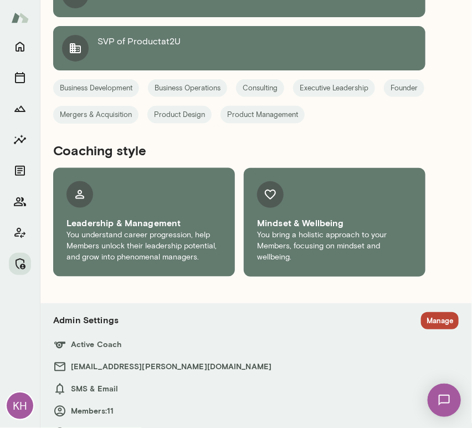
click at [431, 312] on button "Manage" at bounding box center [440, 320] width 38 height 17
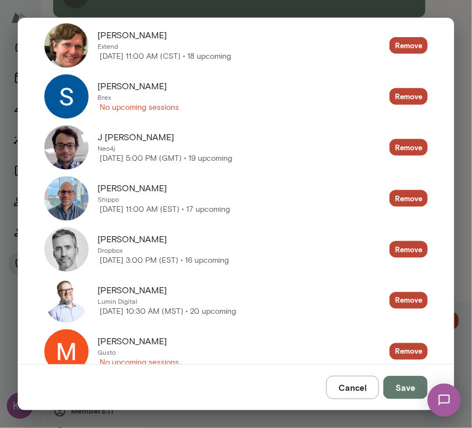
scroll to position [333, 0]
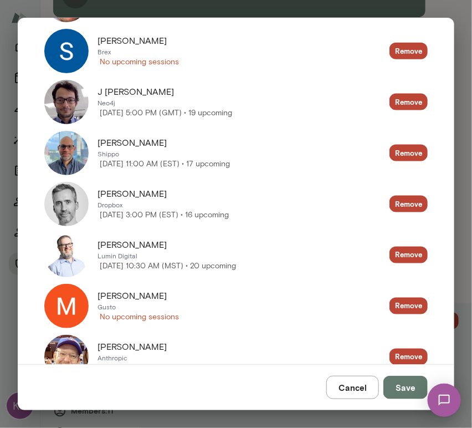
click at [74, 161] on img at bounding box center [66, 153] width 44 height 44
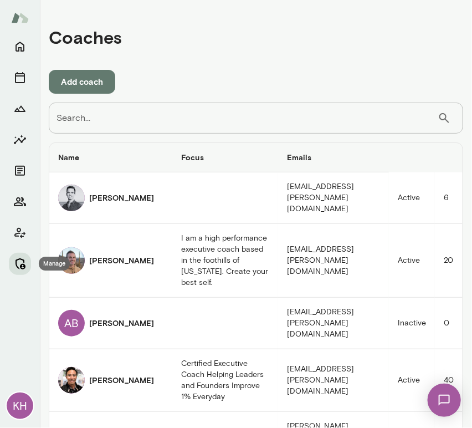
click at [22, 262] on icon "Manage" at bounding box center [19, 263] width 13 height 13
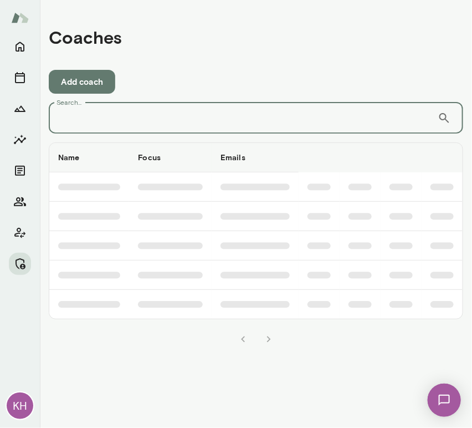
click at [174, 125] on input "Search..." at bounding box center [243, 118] width 389 height 31
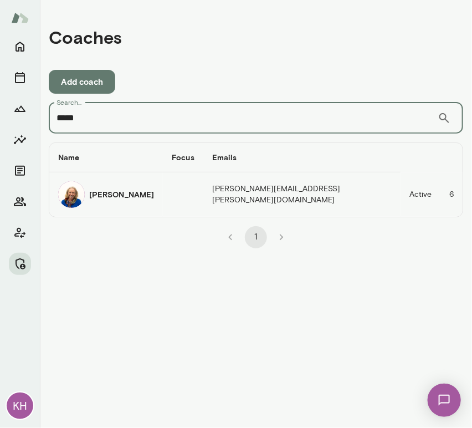
type input "*****"
click at [103, 198] on h6 "[PERSON_NAME]" at bounding box center [121, 194] width 65 height 11
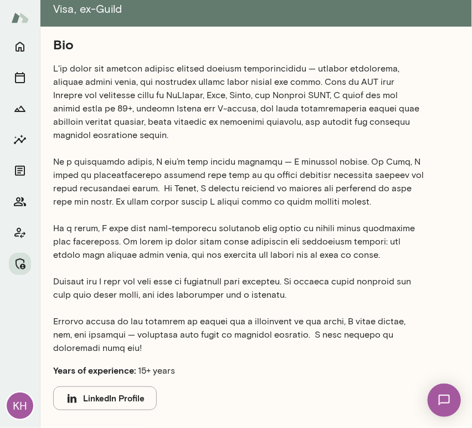
scroll to position [119, 0]
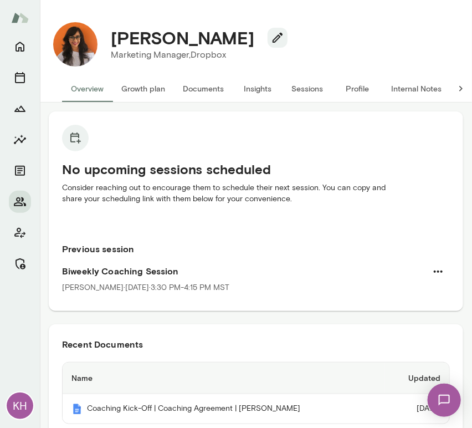
drag, startPoint x: 259, startPoint y: 38, endPoint x: 111, endPoint y: 34, distance: 148.1
click at [111, 34] on h4 "[PERSON_NAME]" at bounding box center [183, 37] width 144 height 21
copy h4 "[PERSON_NAME]"
click at [293, 83] on button "Sessions" at bounding box center [308, 88] width 50 height 27
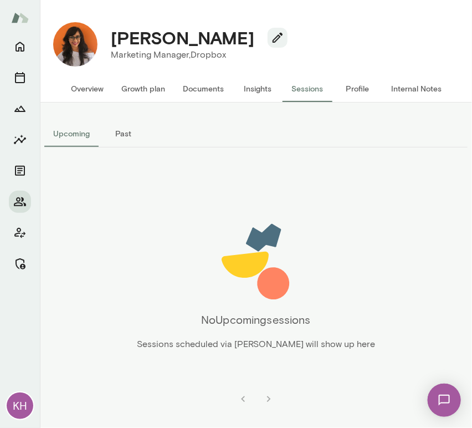
click at [125, 130] on button "Past" at bounding box center [124, 133] width 50 height 27
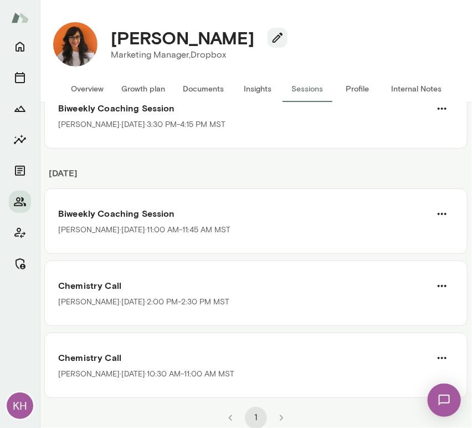
scroll to position [103, 0]
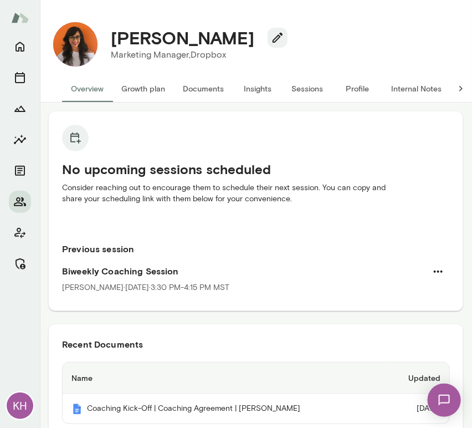
click at [417, 89] on button "Internal Notes" at bounding box center [417, 88] width 68 height 27
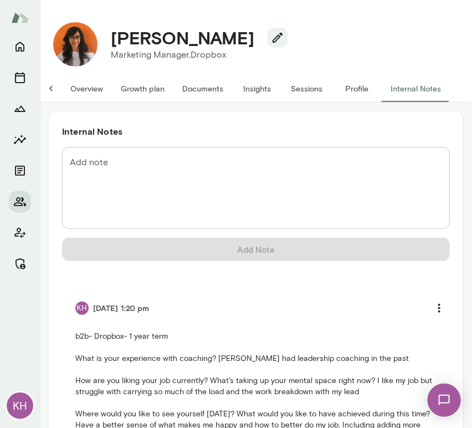
click at [149, 179] on textarea "Add note" at bounding box center [256, 188] width 373 height 64
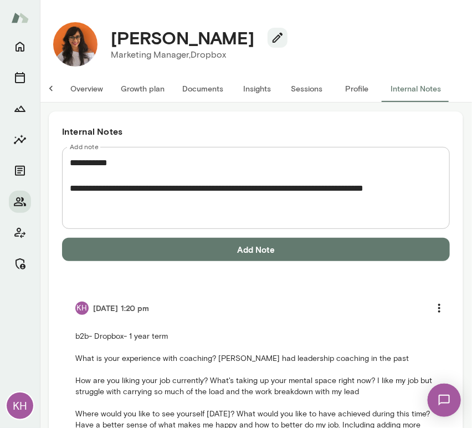
click at [424, 190] on textarea "**********" at bounding box center [252, 188] width 364 height 64
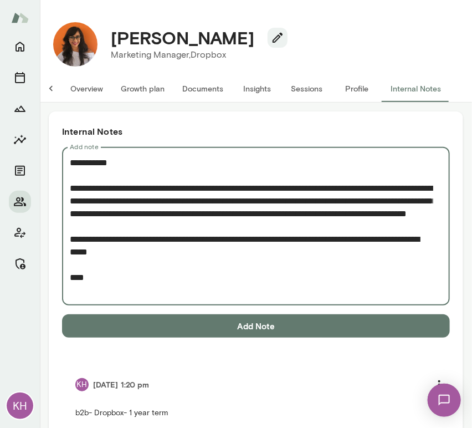
click at [129, 229] on textarea "**********" at bounding box center [252, 226] width 364 height 140
paste textarea "**********"
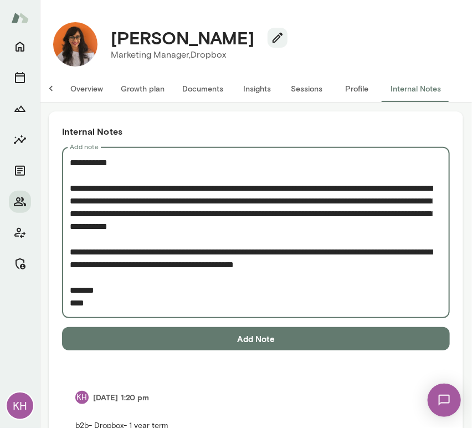
type textarea "**********"
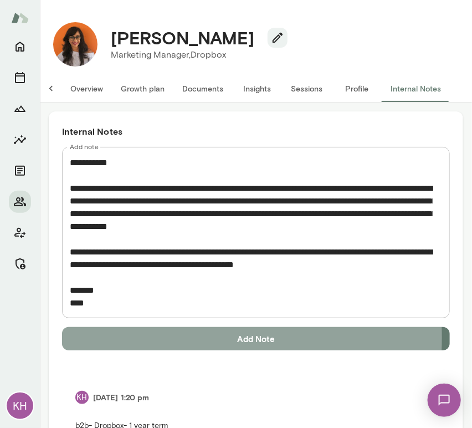
click at [150, 338] on button "Add Note" at bounding box center [256, 338] width 388 height 23
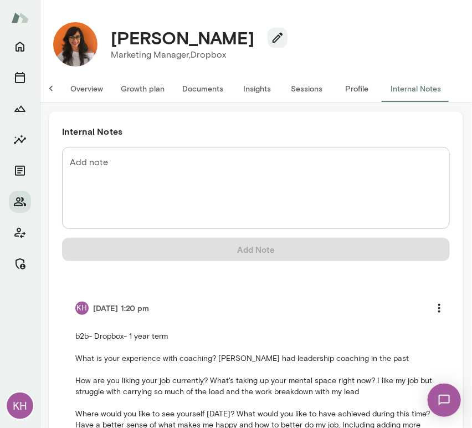
click at [85, 92] on button "Overview" at bounding box center [87, 88] width 50 height 27
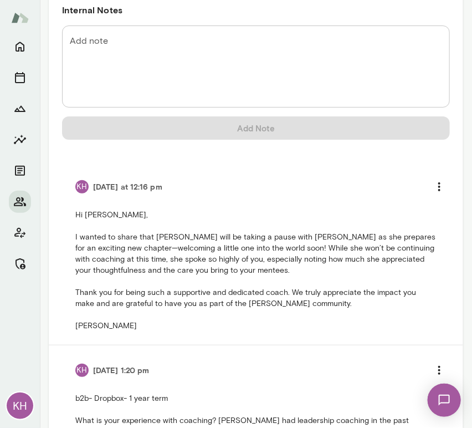
scroll to position [1042, 0]
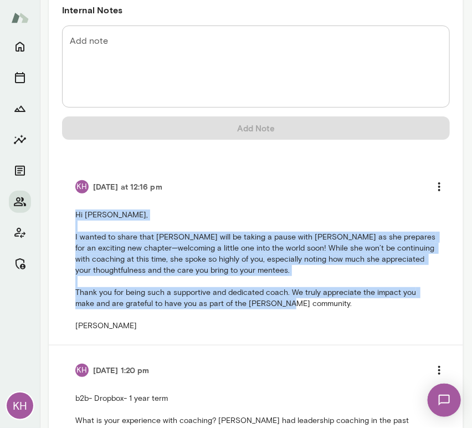
drag, startPoint x: 99, startPoint y: 340, endPoint x: 72, endPoint y: 203, distance: 140.0
click at [72, 203] on li "KH Today at 12:16 pm Hi Carmela, I wanted to share that Jessica will be taking …" at bounding box center [256, 253] width 388 height 183
copy p "Hi Carmela, I wanted to share that Jessica will be taking a pause with Mento as…"
click at [433, 183] on icon "more" at bounding box center [439, 186] width 13 height 13
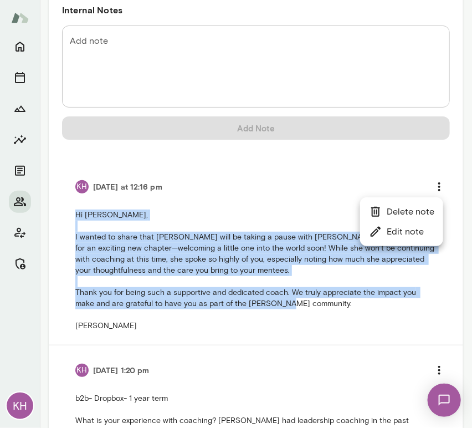
copy p "Hi Carmela, I wanted to share that Jessica will be taking a pause with Mento as…"
click at [396, 214] on li "Delete note" at bounding box center [401, 212] width 83 height 20
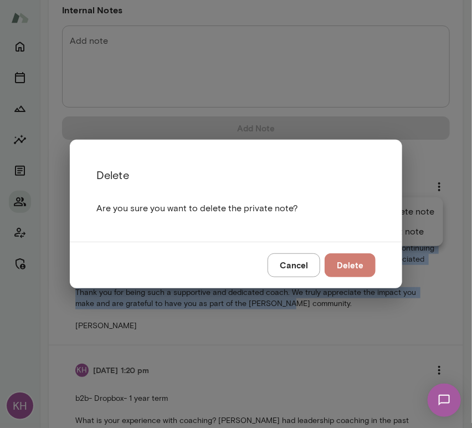
click at [351, 259] on button "Delete" at bounding box center [350, 264] width 51 height 23
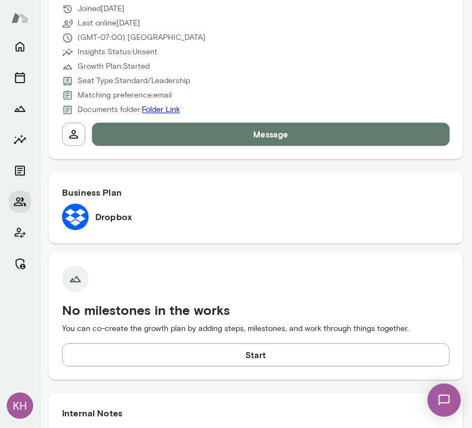
scroll to position [639, 0]
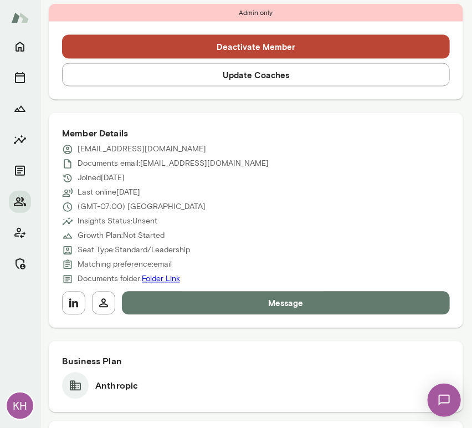
scroll to position [389, 0]
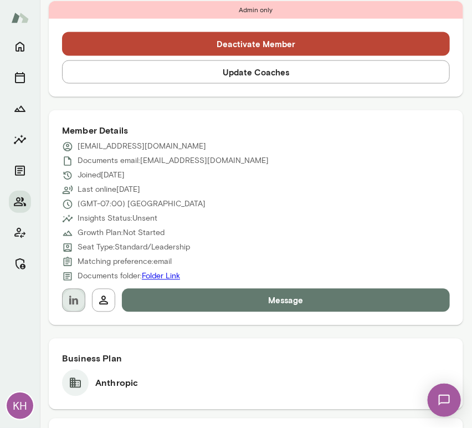
click at [68, 304] on icon "button" at bounding box center [73, 300] width 13 height 13
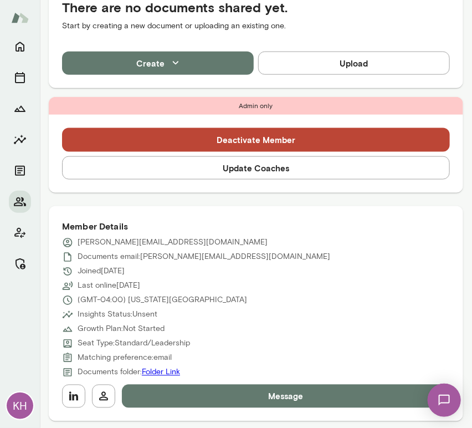
scroll to position [293, 0]
click at [71, 394] on icon "button" at bounding box center [73, 396] width 13 height 13
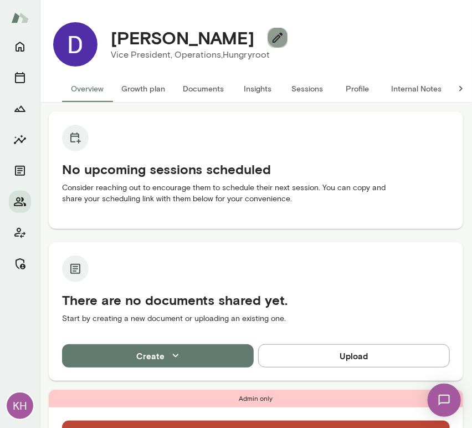
click at [273, 40] on icon "button" at bounding box center [278, 38] width 10 height 10
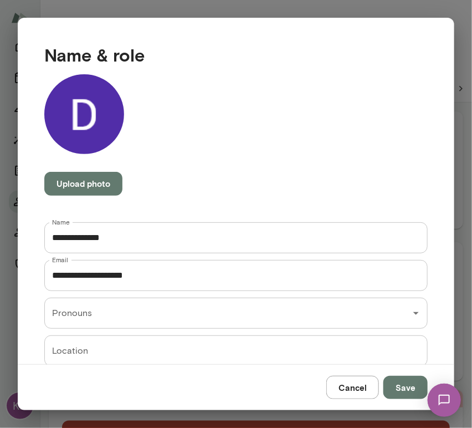
scroll to position [224, 0]
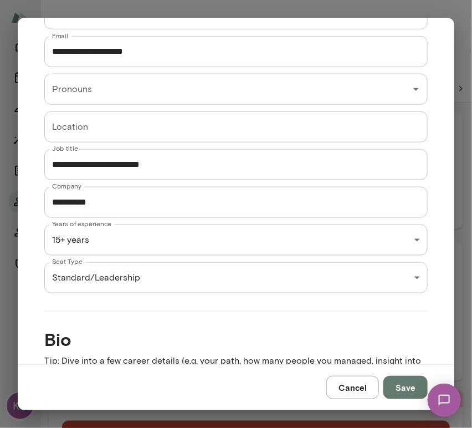
click at [159, 0] on div "KH Dwayne Searwar Vice President, Operations, Hungryroot (GMT-04:00) New York C…" at bounding box center [236, 0] width 472 height 0
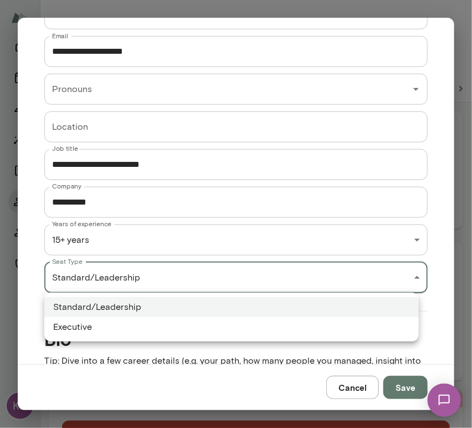
click at [139, 324] on li "Executive" at bounding box center [231, 327] width 375 height 20
type input "*********"
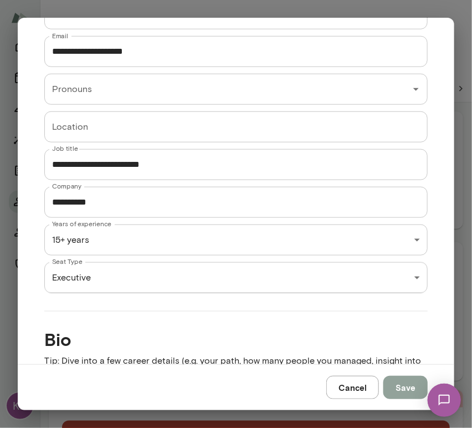
click at [402, 381] on button "Save" at bounding box center [406, 387] width 44 height 23
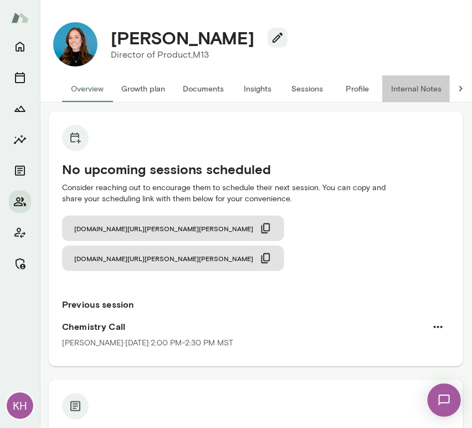
click at [405, 83] on button "Internal Notes" at bounding box center [417, 88] width 68 height 27
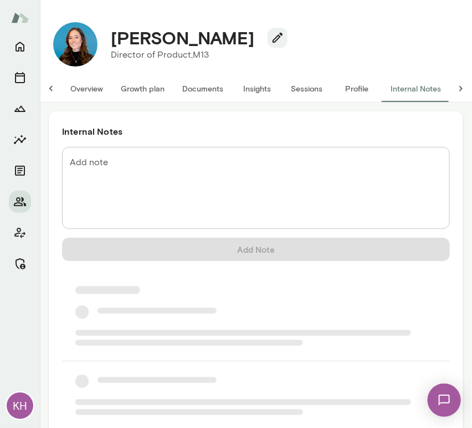
scroll to position [0, 9]
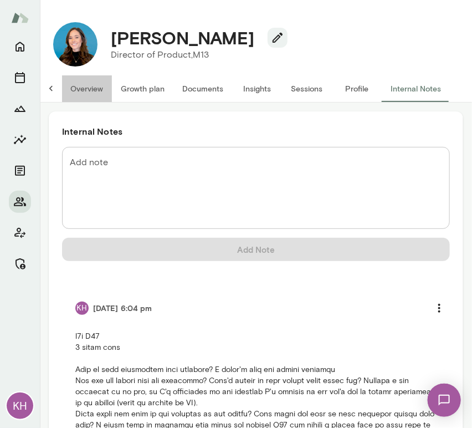
click at [74, 85] on button "Overview" at bounding box center [87, 88] width 50 height 27
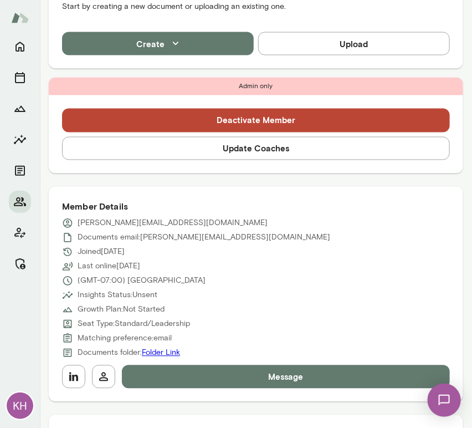
scroll to position [450, 0]
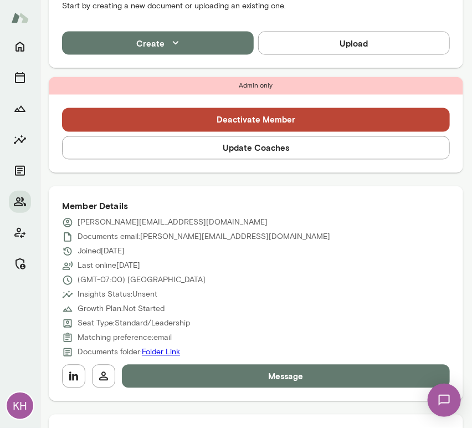
click at [272, 136] on button "Update Coaches" at bounding box center [256, 147] width 388 height 23
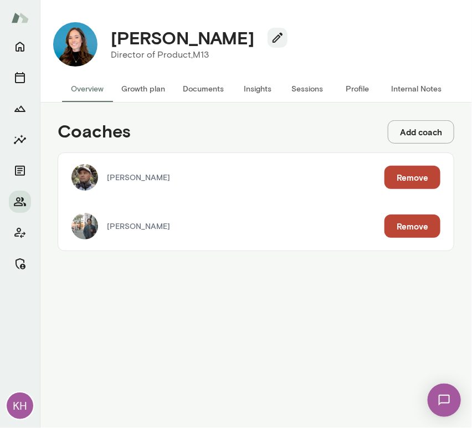
click at [407, 227] on button "Remove" at bounding box center [413, 226] width 56 height 23
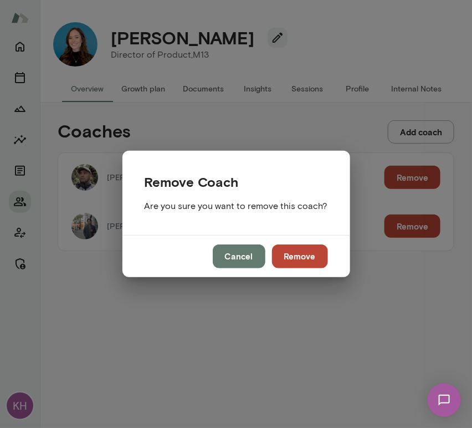
click at [292, 252] on button "Remove" at bounding box center [300, 255] width 56 height 23
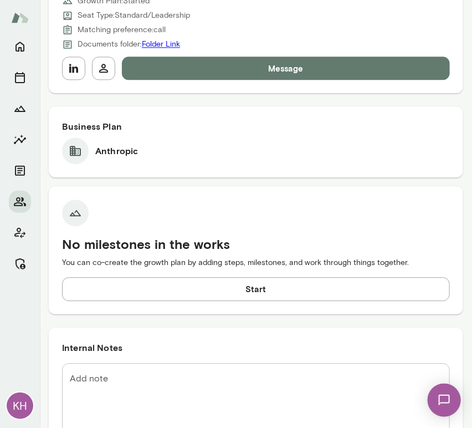
scroll to position [622, 0]
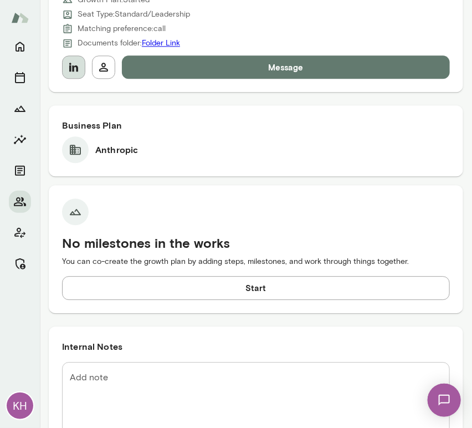
click at [68, 67] on icon "button" at bounding box center [73, 66] width 13 height 13
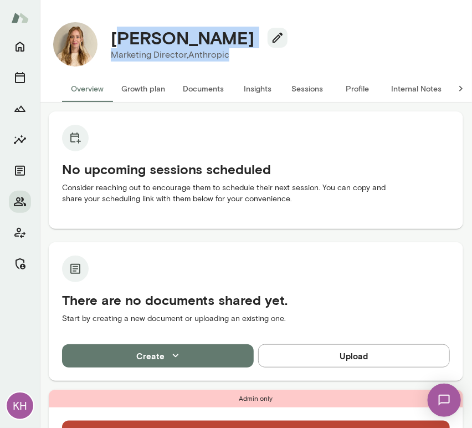
drag, startPoint x: 240, startPoint y: 48, endPoint x: 120, endPoint y: 48, distance: 119.2
click at [120, 48] on div "Aubrey Morgan Marketing Director, Anthropic" at bounding box center [195, 44] width 195 height 34
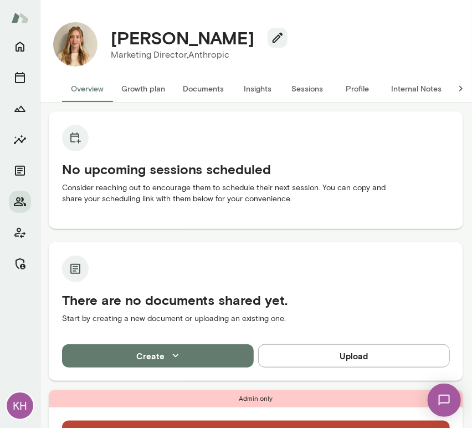
click at [263, 111] on div "No upcoming sessions scheduled Consider reaching out to encourage them to sched…" at bounding box center [256, 170] width 415 height 118
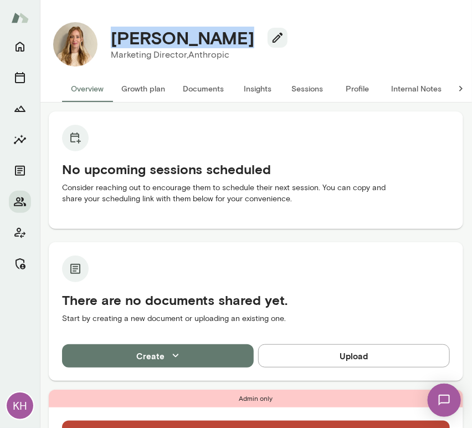
drag, startPoint x: 240, startPoint y: 34, endPoint x: 99, endPoint y: 39, distance: 140.4
click at [99, 39] on div "Aubrey Morgan Marketing Director, Anthropic" at bounding box center [195, 44] width 195 height 34
copy h4 "[PERSON_NAME]"
click at [170, 35] on h4 "[PERSON_NAME]" at bounding box center [183, 37] width 144 height 21
drag, startPoint x: 240, startPoint y: 40, endPoint x: 105, endPoint y: 46, distance: 134.3
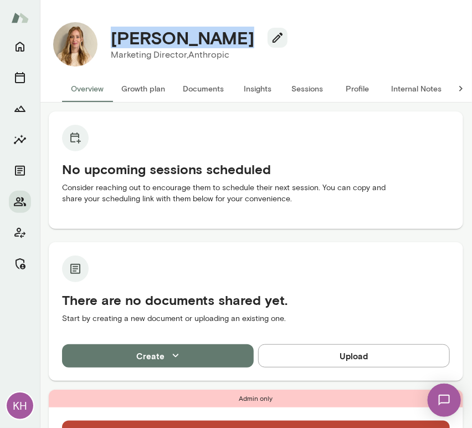
click at [105, 46] on div "[PERSON_NAME]" at bounding box center [195, 37] width 186 height 21
copy h4 "[PERSON_NAME]"
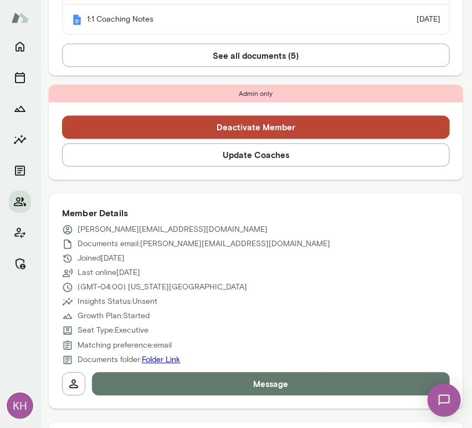
scroll to position [408, 0]
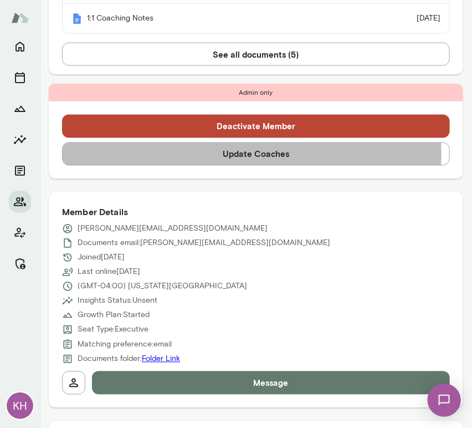
click at [222, 154] on button "Update Coaches" at bounding box center [256, 153] width 388 height 23
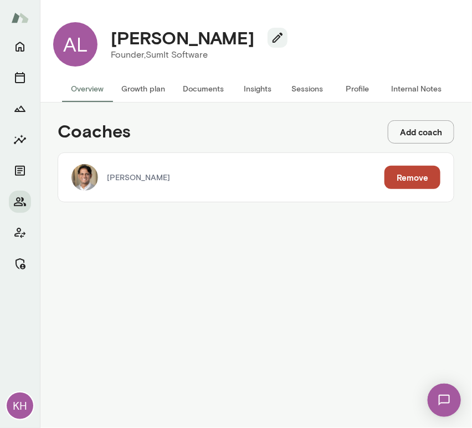
click at [401, 125] on button "Add coach" at bounding box center [421, 131] width 67 height 23
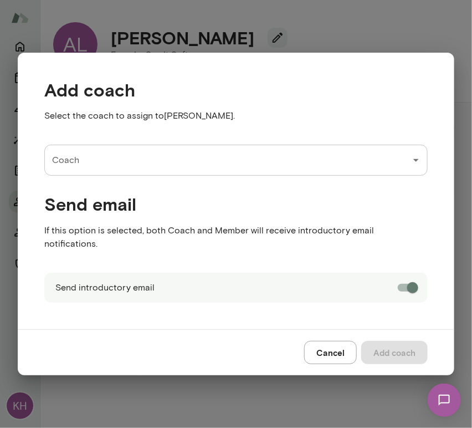
click at [139, 163] on input "Coach" at bounding box center [227, 160] width 357 height 21
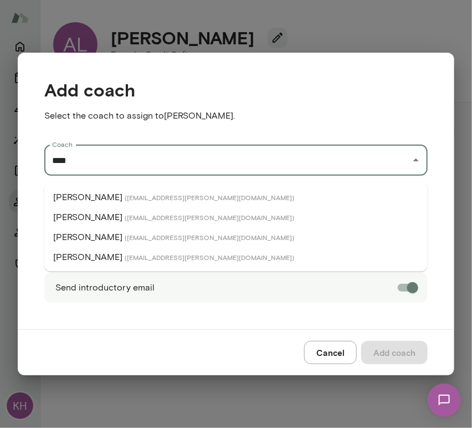
click at [125, 196] on span "( [EMAIL_ADDRESS][PERSON_NAME][DOMAIN_NAME] )" at bounding box center [210, 197] width 170 height 9
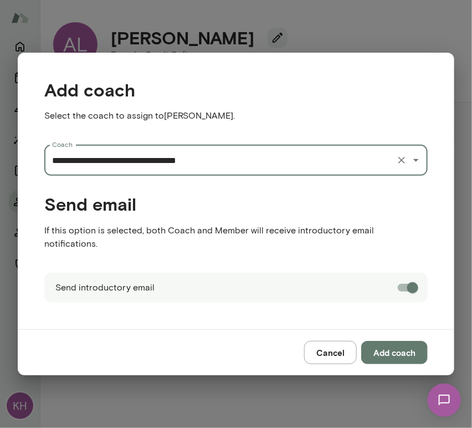
type input "**********"
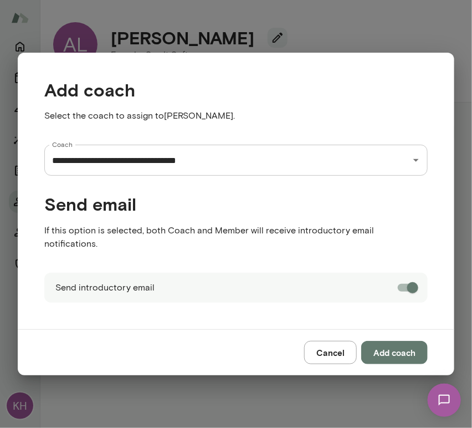
click at [404, 351] on button "Add coach" at bounding box center [394, 352] width 67 height 23
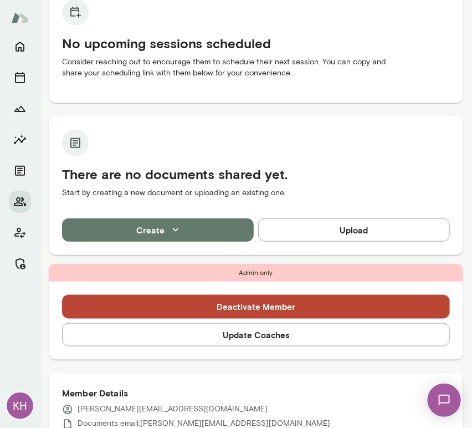
click at [226, 335] on button "Update Coaches" at bounding box center [256, 334] width 388 height 23
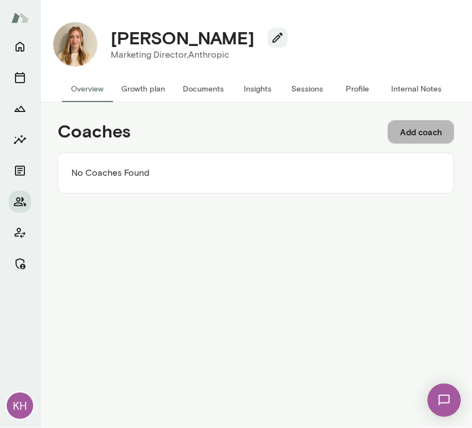
click at [405, 134] on button "Add coach" at bounding box center [421, 131] width 67 height 23
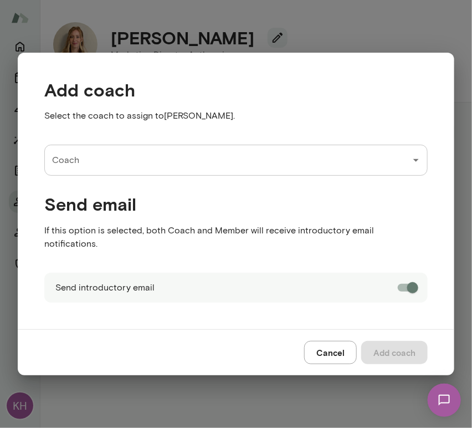
click at [123, 165] on input "Coach" at bounding box center [227, 160] width 357 height 21
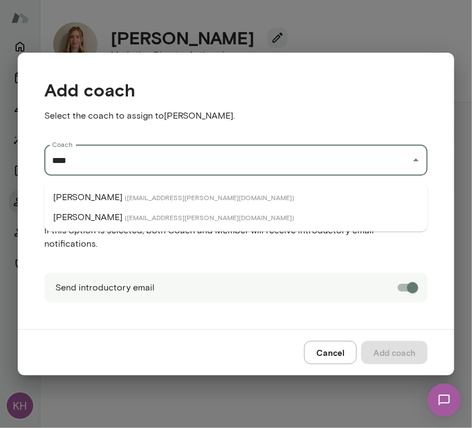
click at [125, 216] on span "( [EMAIL_ADDRESS][PERSON_NAME][DOMAIN_NAME] )" at bounding box center [210, 217] width 170 height 9
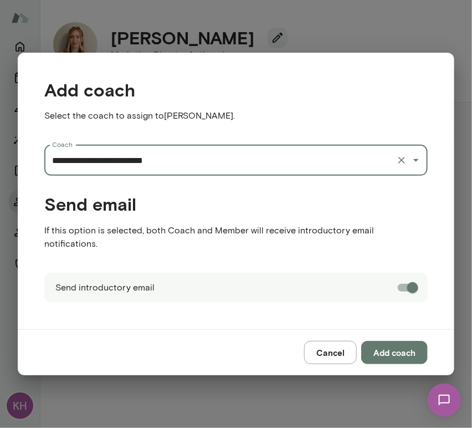
type input "**********"
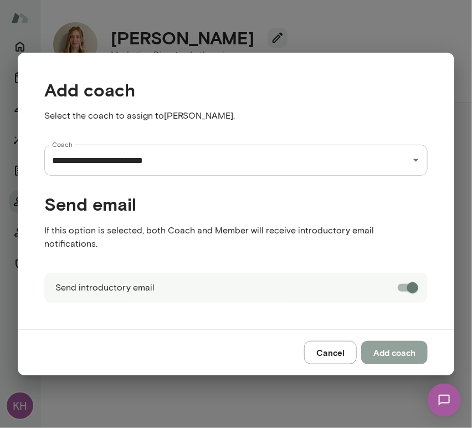
click at [381, 351] on button "Add coach" at bounding box center [394, 352] width 67 height 23
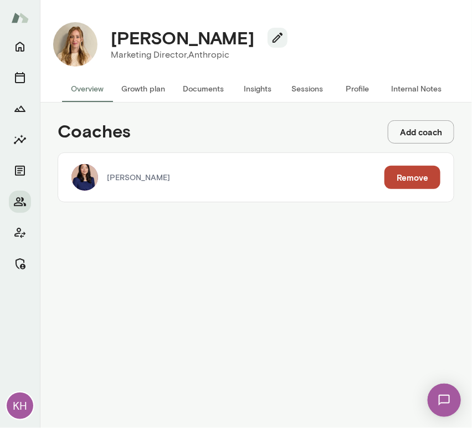
click at [415, 138] on button "Add coach" at bounding box center [421, 131] width 67 height 23
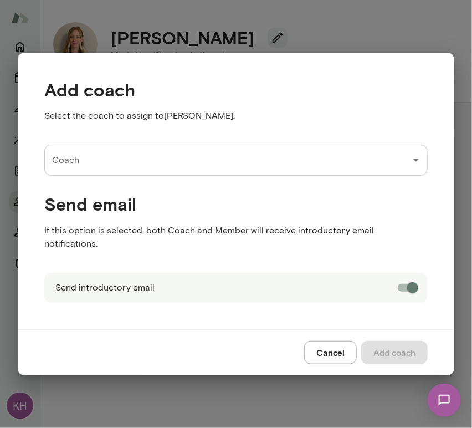
click at [158, 163] on input "Coach" at bounding box center [227, 160] width 357 height 21
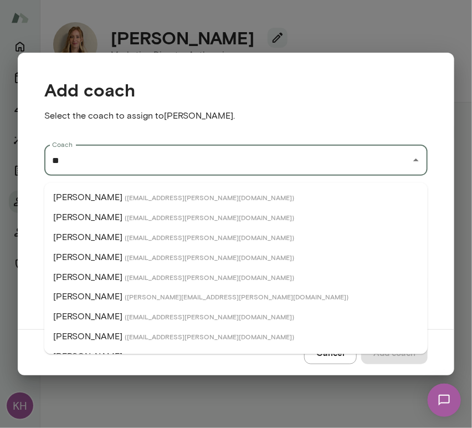
type input "*"
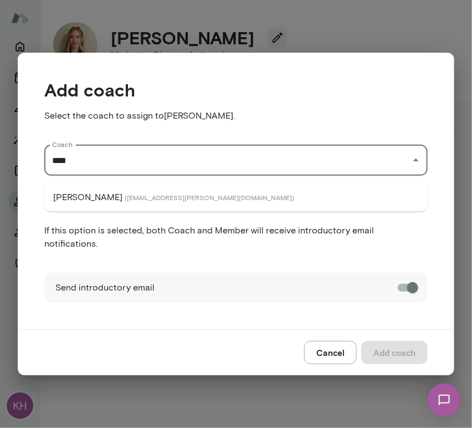
click at [151, 193] on span "( [EMAIL_ADDRESS][PERSON_NAME][DOMAIN_NAME] )" at bounding box center [210, 197] width 170 height 9
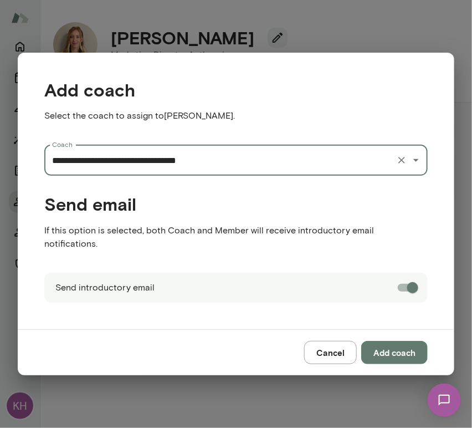
type input "**********"
click at [382, 342] on button "Add coach" at bounding box center [394, 352] width 67 height 23
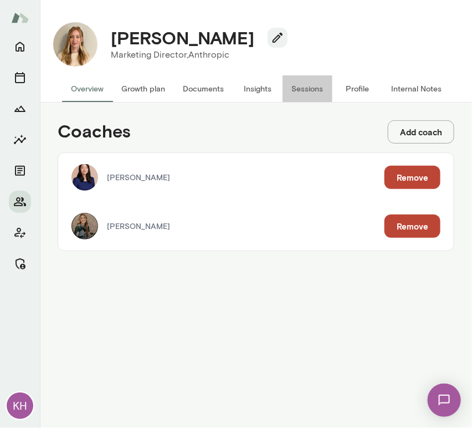
click at [298, 83] on button "Sessions" at bounding box center [308, 88] width 50 height 27
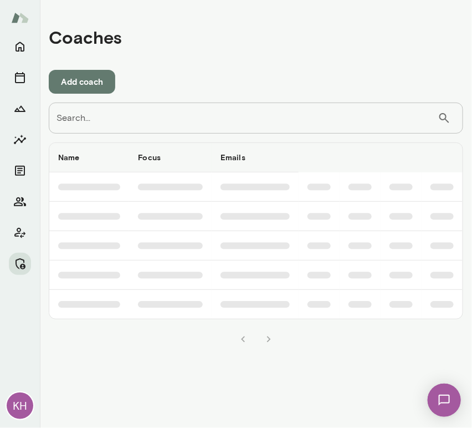
click at [152, 126] on input "Search..." at bounding box center [243, 118] width 389 height 31
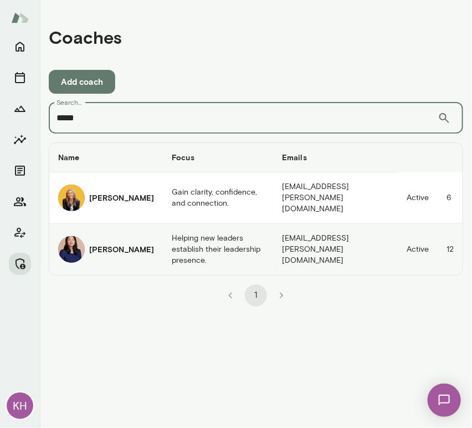
type input "****"
click at [75, 244] on img "coaches table" at bounding box center [71, 249] width 27 height 27
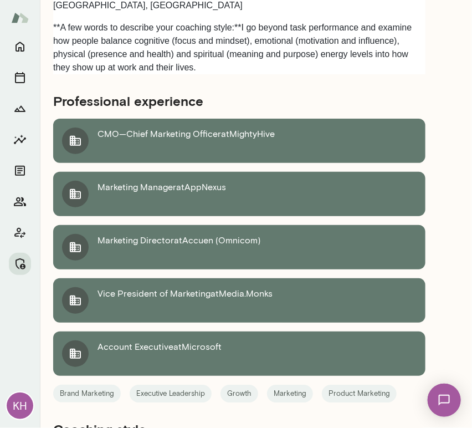
scroll to position [973, 0]
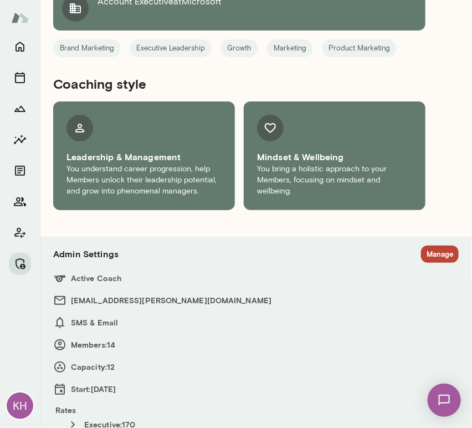
click at [423, 246] on button "Manage" at bounding box center [440, 254] width 38 height 17
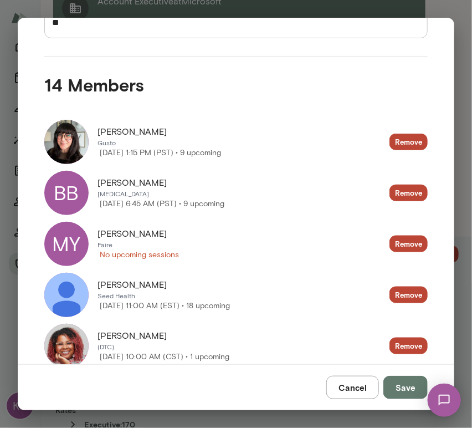
scroll to position [195, 0]
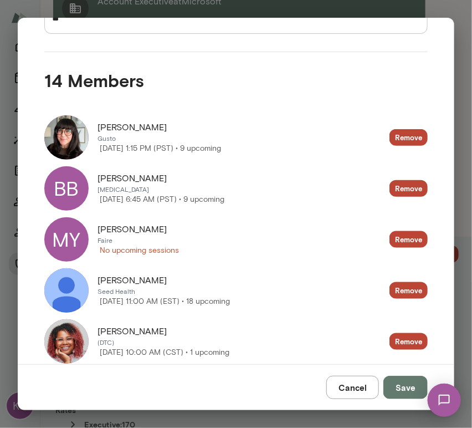
click at [70, 242] on div "MY" at bounding box center [66, 239] width 44 height 44
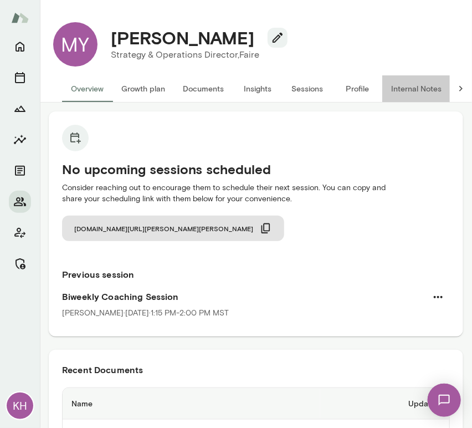
click at [412, 90] on button "Internal Notes" at bounding box center [417, 88] width 68 height 27
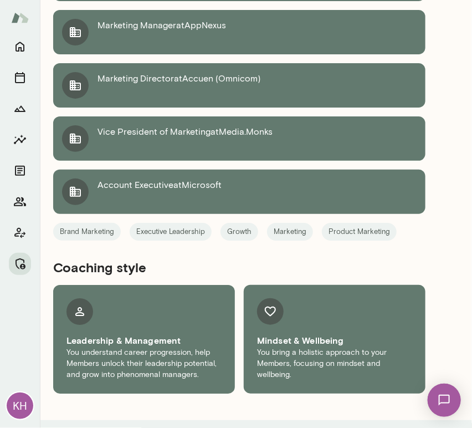
scroll to position [877, 0]
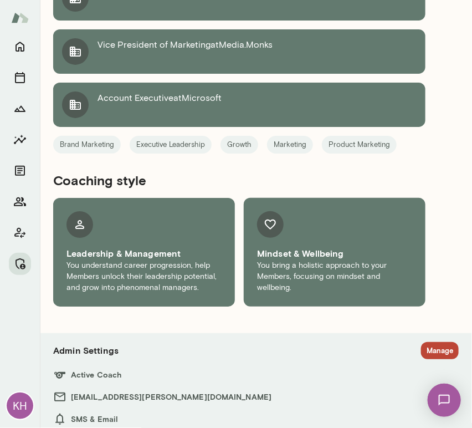
click at [430, 342] on button "Manage" at bounding box center [440, 350] width 38 height 17
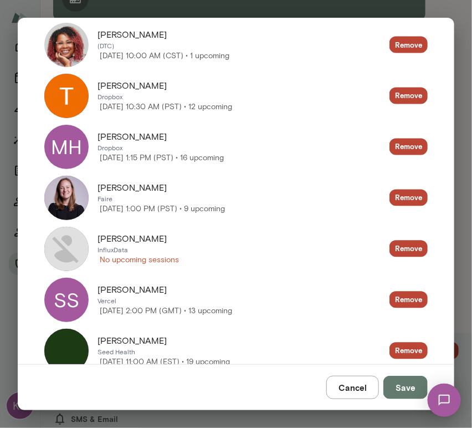
scroll to position [492, 0]
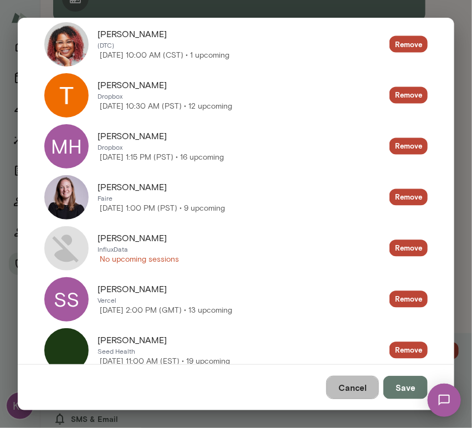
click at [345, 388] on button "Cancel" at bounding box center [353, 387] width 53 height 23
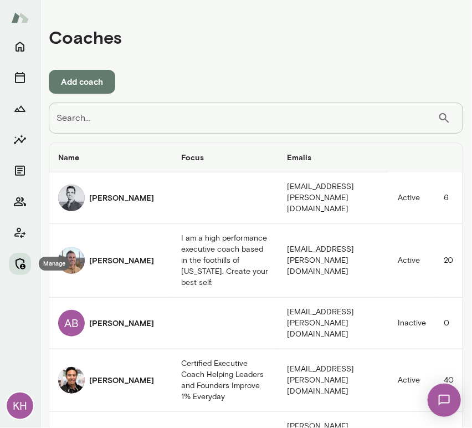
click at [22, 261] on icon "Manage" at bounding box center [19, 263] width 13 height 13
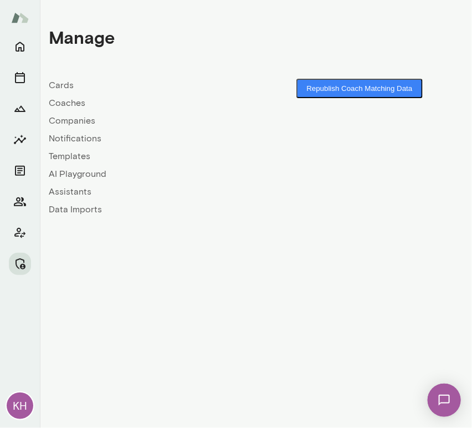
click at [77, 116] on link "Companies" at bounding box center [152, 120] width 207 height 13
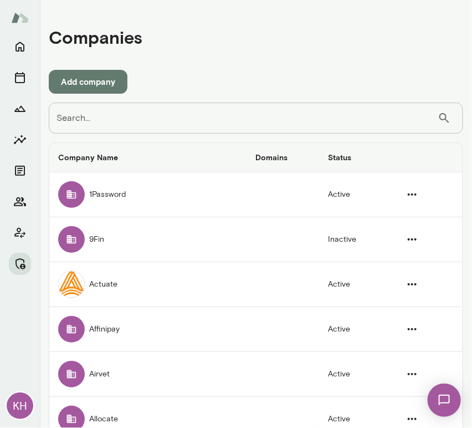
click at [81, 114] on input "Search..." at bounding box center [243, 118] width 389 height 31
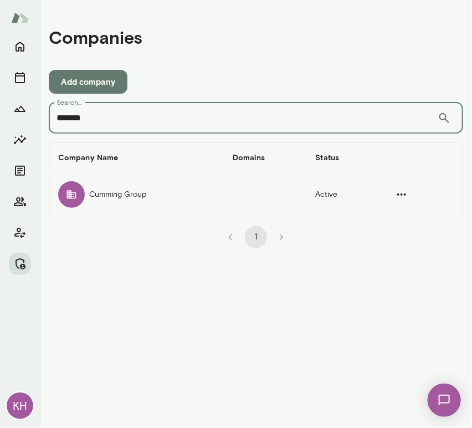
type input "*******"
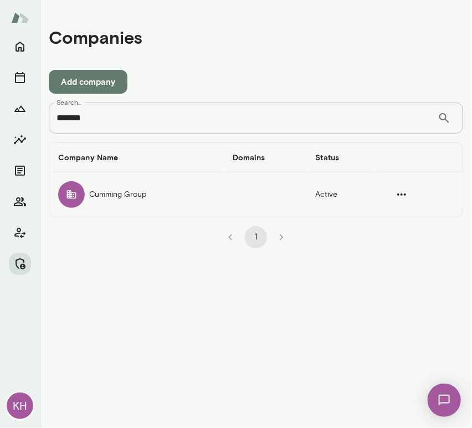
click at [81, 194] on div "companies table" at bounding box center [71, 194] width 27 height 27
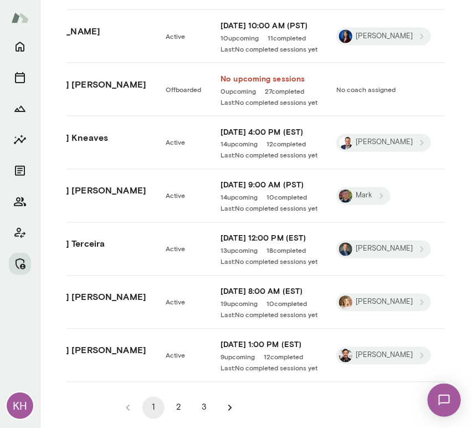
scroll to position [1461, 0]
click at [169, 398] on button "2" at bounding box center [179, 408] width 22 height 22
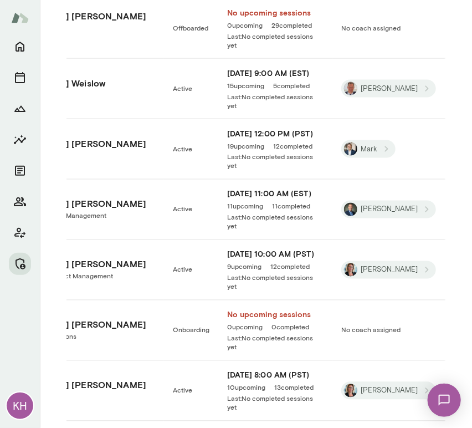
scroll to position [1461, 0]
